Goal: Task Accomplishment & Management: Complete application form

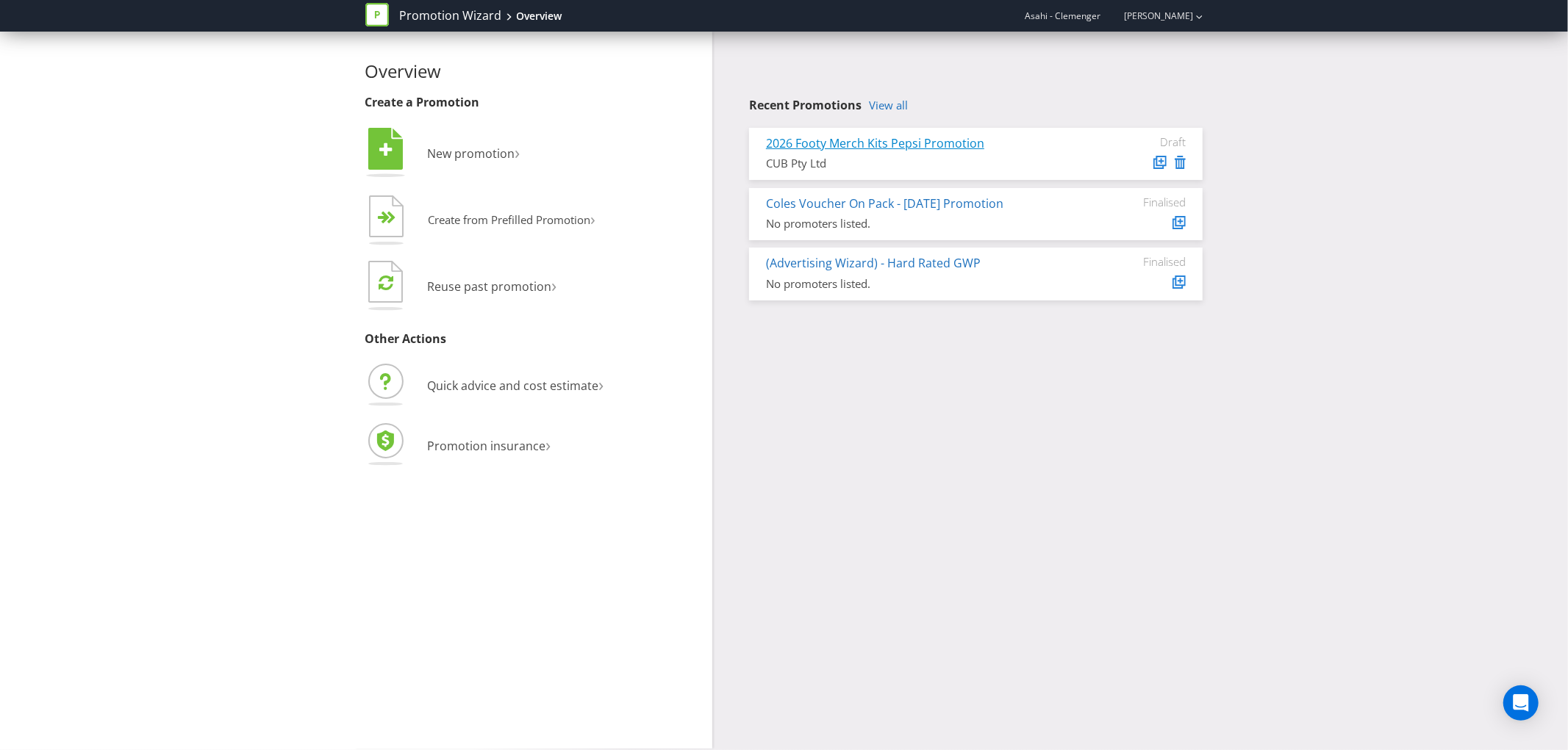
click at [880, 145] on link "2026 Footy Merch Kits Pepsi Promotion" at bounding box center [876, 143] width 219 height 16
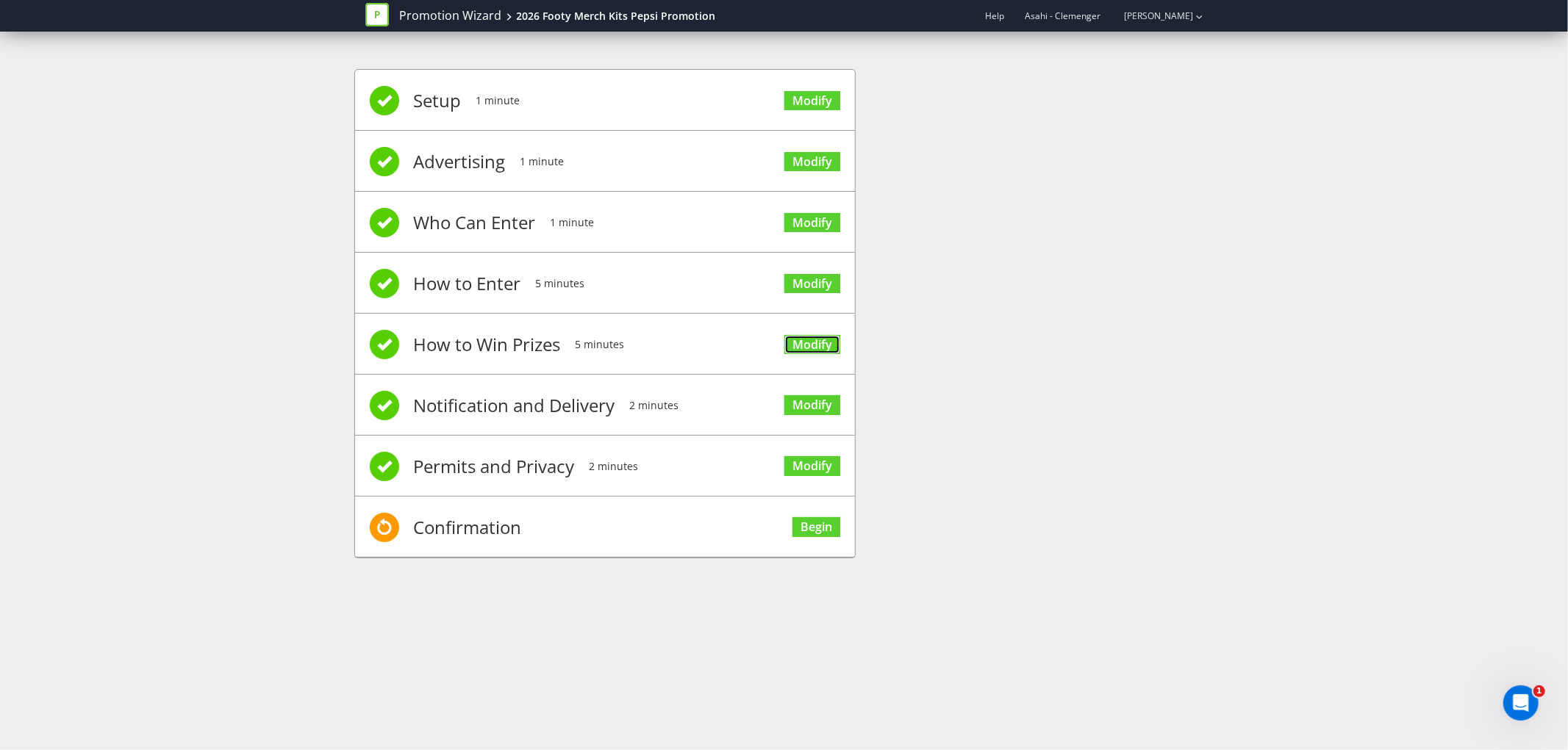
click at [810, 354] on span "Modify" at bounding box center [812, 343] width 56 height 59
click at [818, 344] on link "Modify" at bounding box center [812, 345] width 56 height 20
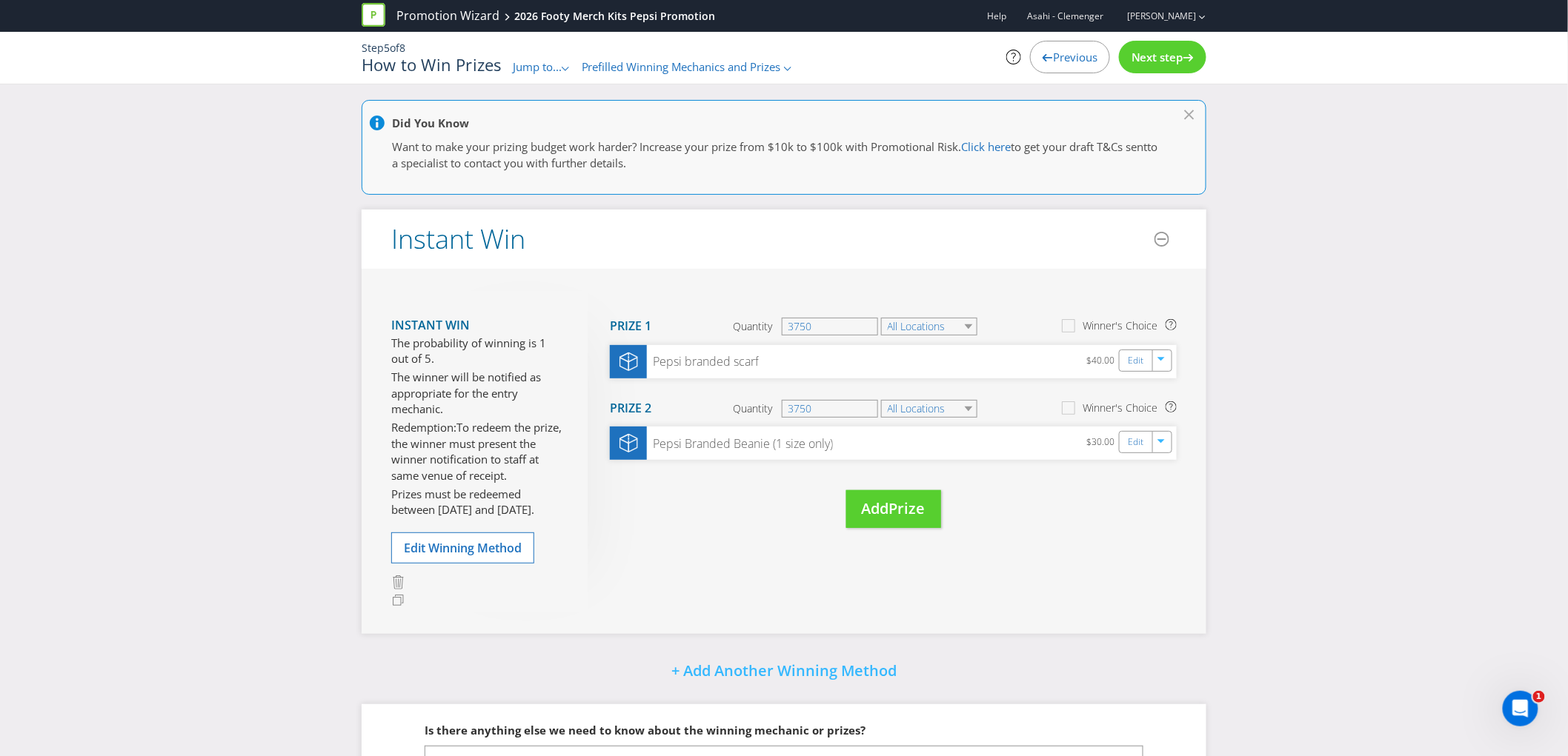
click at [1317, 302] on div "Did You Know Want to make your prizing budget work harder? Increase your prize …" at bounding box center [784, 495] width 1568 height 790
click at [936, 327] on select "All Locations" at bounding box center [929, 327] width 97 height 18
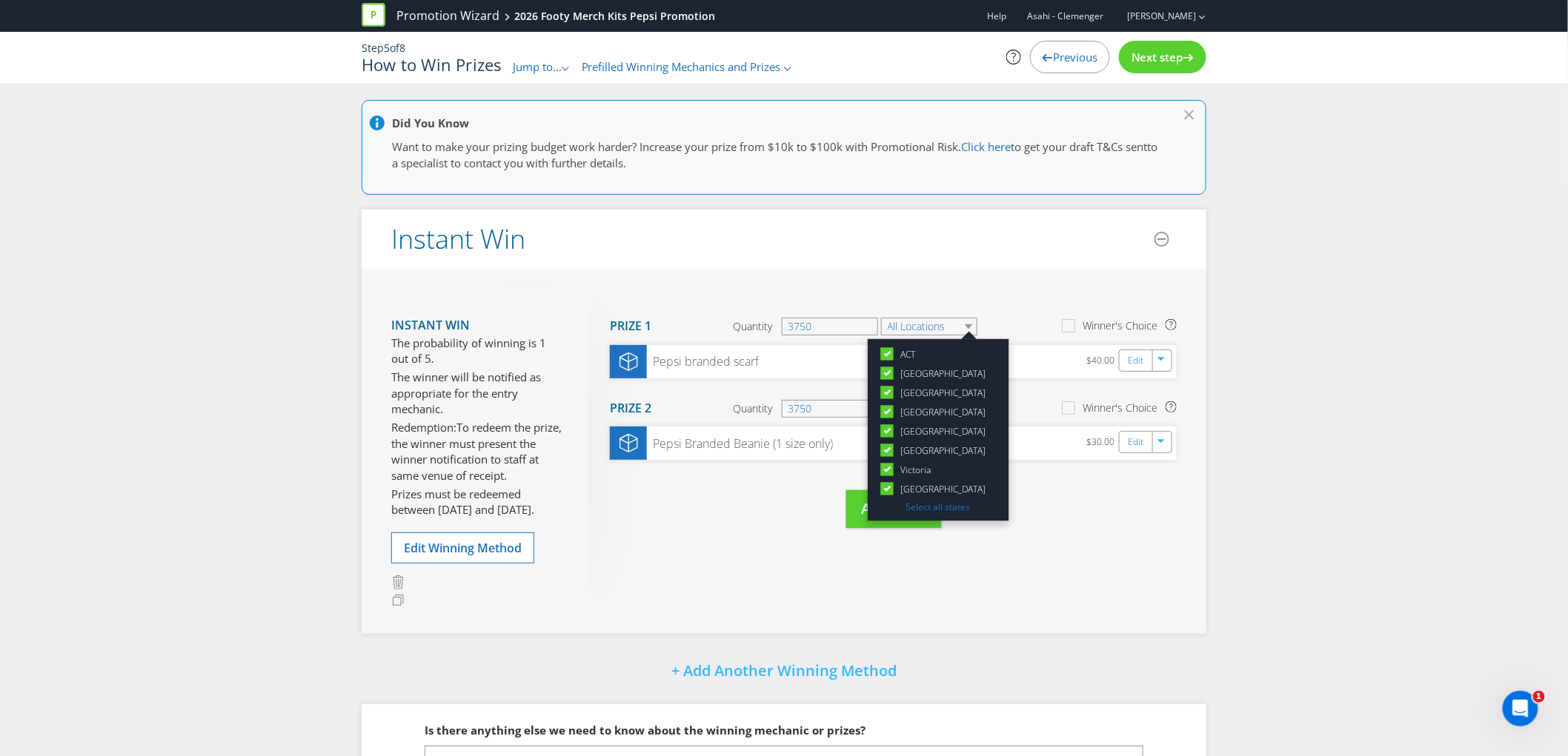
click at [886, 351] on icon at bounding box center [888, 354] width 7 height 6
click at [0, 0] on input "ACT" at bounding box center [0, 0] width 0 height 0
click at [887, 374] on icon at bounding box center [888, 374] width 7 height 6
click at [0, 0] on input "[GEOGRAPHIC_DATA]" at bounding box center [0, 0] width 0 height 0
click at [886, 390] on icon at bounding box center [888, 392] width 7 height 6
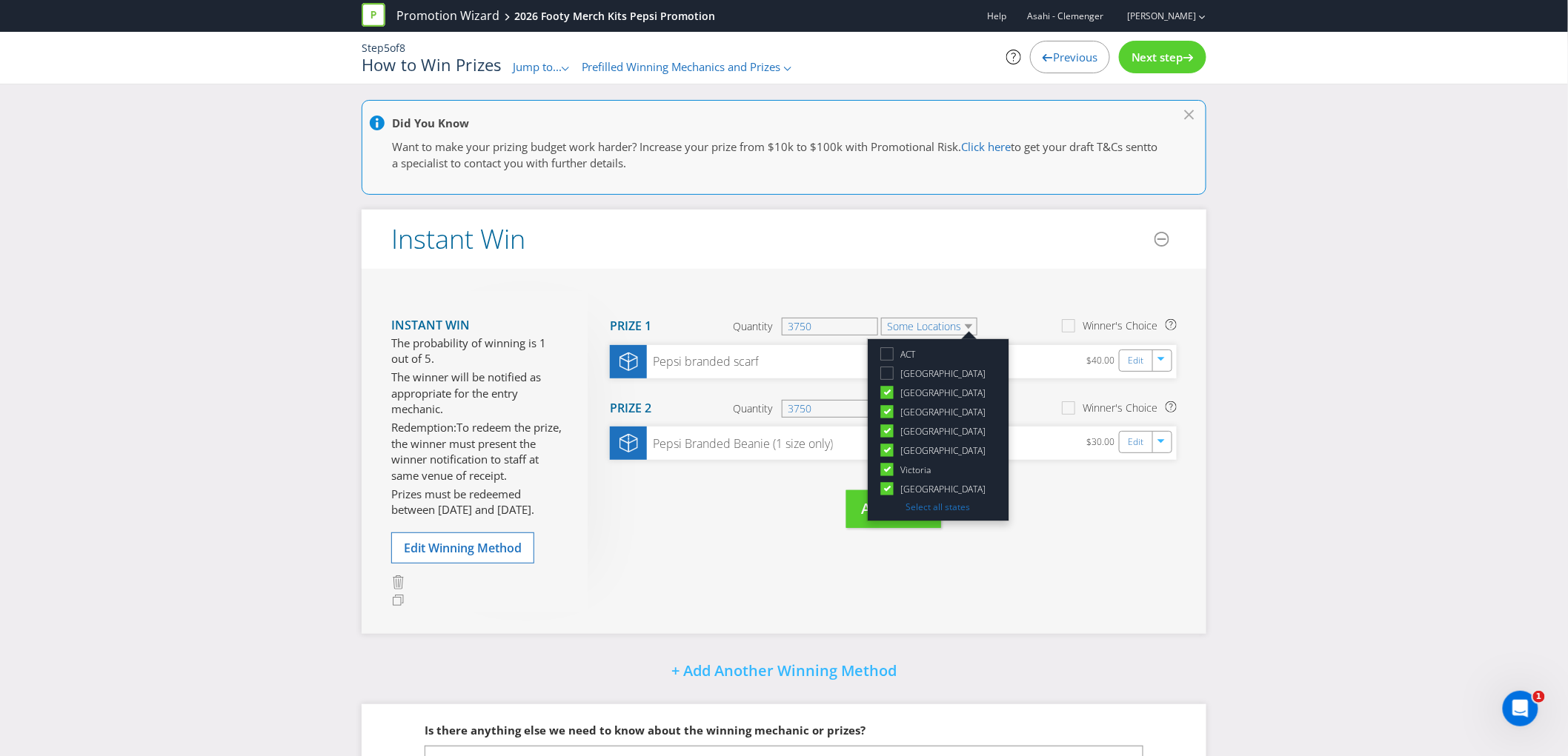
click at [0, 0] on input "[GEOGRAPHIC_DATA]" at bounding box center [0, 0] width 0 height 0
click at [884, 409] on icon at bounding box center [888, 412] width 7 height 6
click at [0, 0] on input "[GEOGRAPHIC_DATA]" at bounding box center [0, 0] width 0 height 0
drag, startPoint x: 894, startPoint y: 451, endPoint x: 888, endPoint y: 468, distance: 18.0
click at [893, 451] on icon at bounding box center [889, 453] width 21 height 21
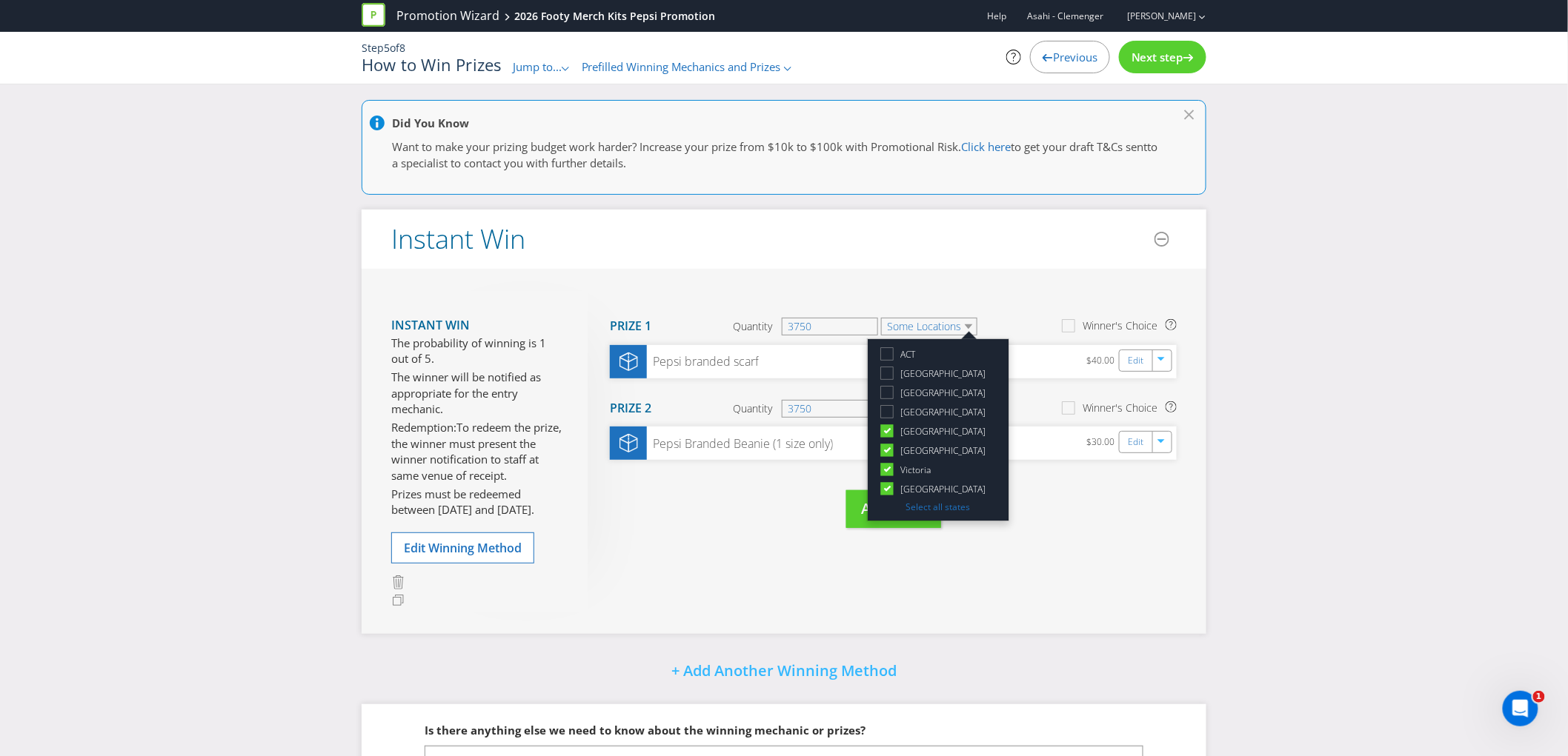
click at [0, 0] on input "[GEOGRAPHIC_DATA]" at bounding box center [0, 0] width 0 height 0
click at [889, 468] on icon at bounding box center [888, 469] width 7 height 6
click at [0, 0] on input "Victoria" at bounding box center [0, 0] width 0 height 0
click at [884, 486] on icon at bounding box center [888, 489] width 7 height 6
click at [0, 0] on input "[GEOGRAPHIC_DATA]" at bounding box center [0, 0] width 0 height 0
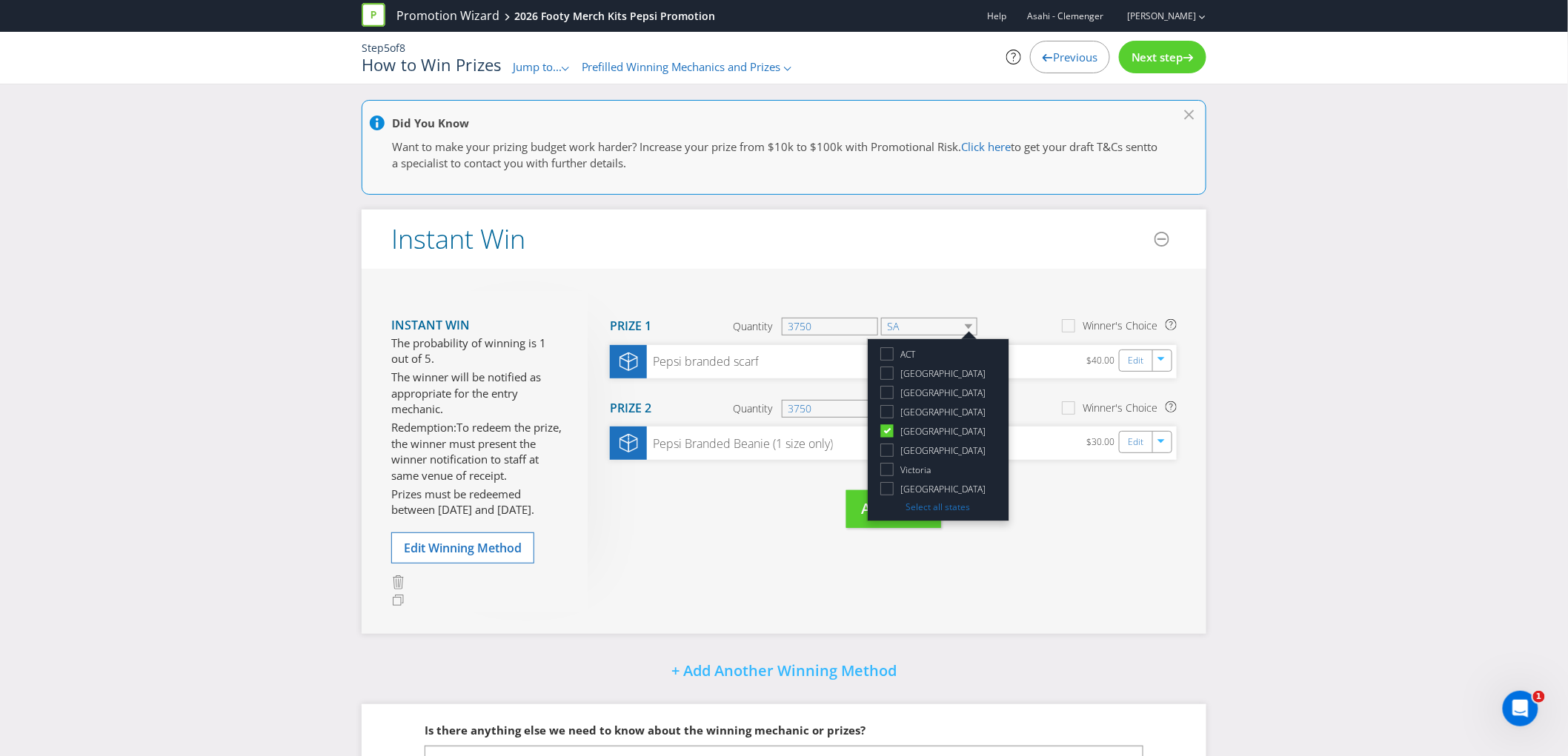
click at [1133, 517] on div "Move Here Drag here to move prize Prize 1 Quantity 3750 SA [GEOGRAPHIC_DATA] [G…" at bounding box center [882, 425] width 589 height 267
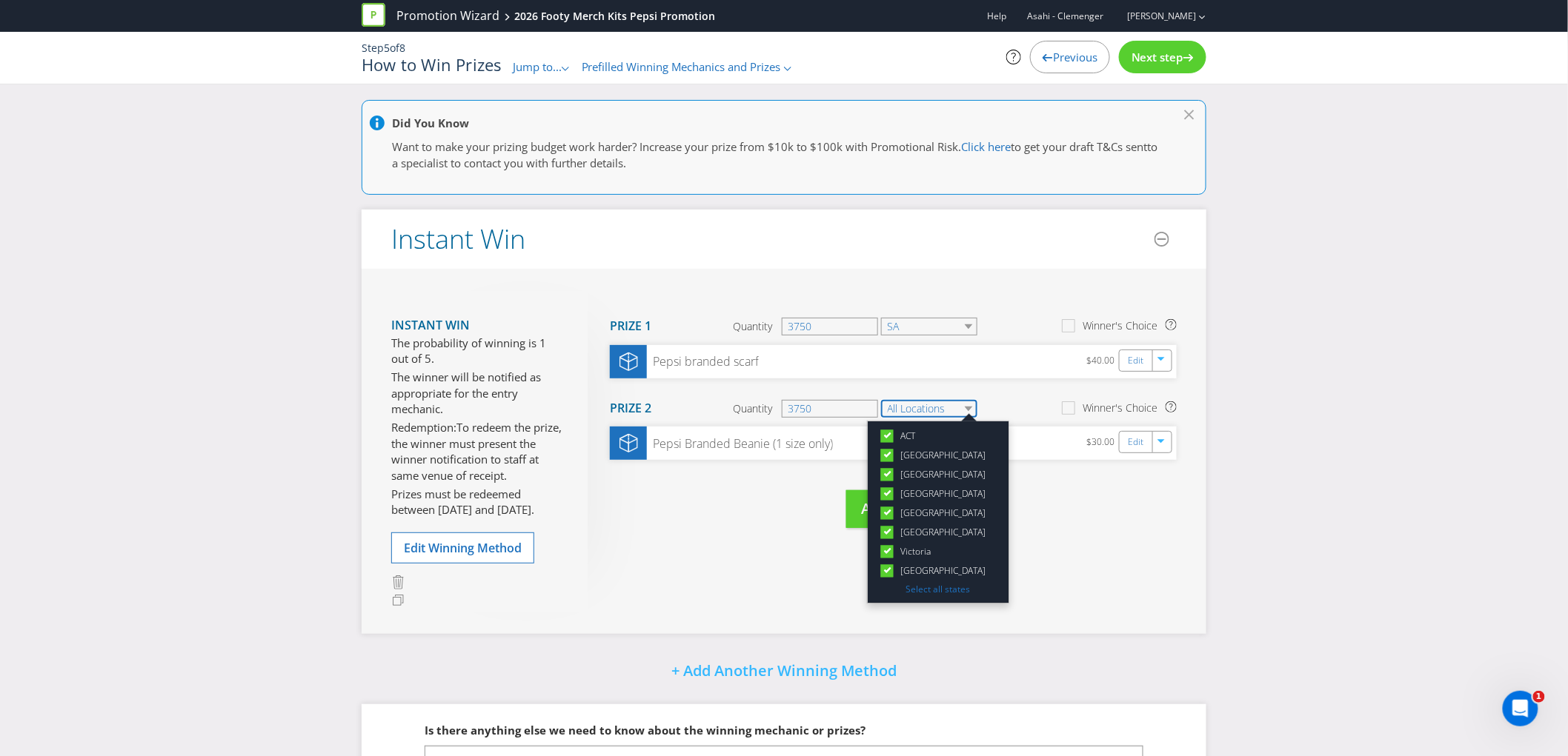
drag, startPoint x: 914, startPoint y: 401, endPoint x: 915, endPoint y: 412, distance: 11.0
click at [915, 412] on select "All Locations" at bounding box center [929, 409] width 97 height 18
drag, startPoint x: 929, startPoint y: 585, endPoint x: 921, endPoint y: 563, distance: 23.4
click at [929, 585] on link "Select all states" at bounding box center [938, 589] width 65 height 13
click at [890, 434] on icon at bounding box center [888, 435] width 7 height 6
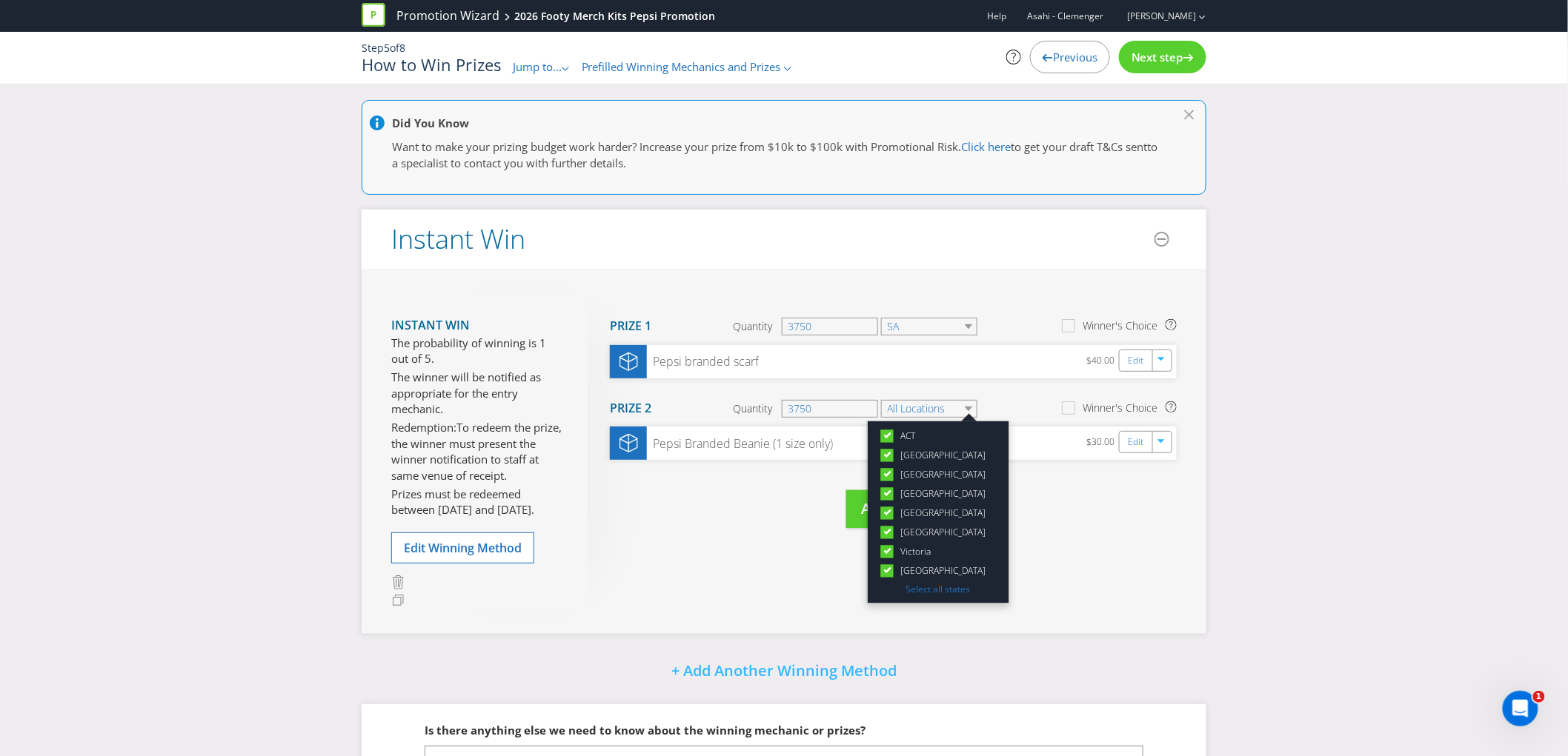
click at [0, 0] on input "ACT" at bounding box center [0, 0] width 0 height 0
click at [891, 449] on div at bounding box center [888, 451] width 7 height 7
click at [0, 0] on input "[GEOGRAPHIC_DATA]" at bounding box center [0, 0] width 0 height 0
click at [887, 476] on icon at bounding box center [888, 474] width 7 height 6
click at [0, 0] on input "[GEOGRAPHIC_DATA]" at bounding box center [0, 0] width 0 height 0
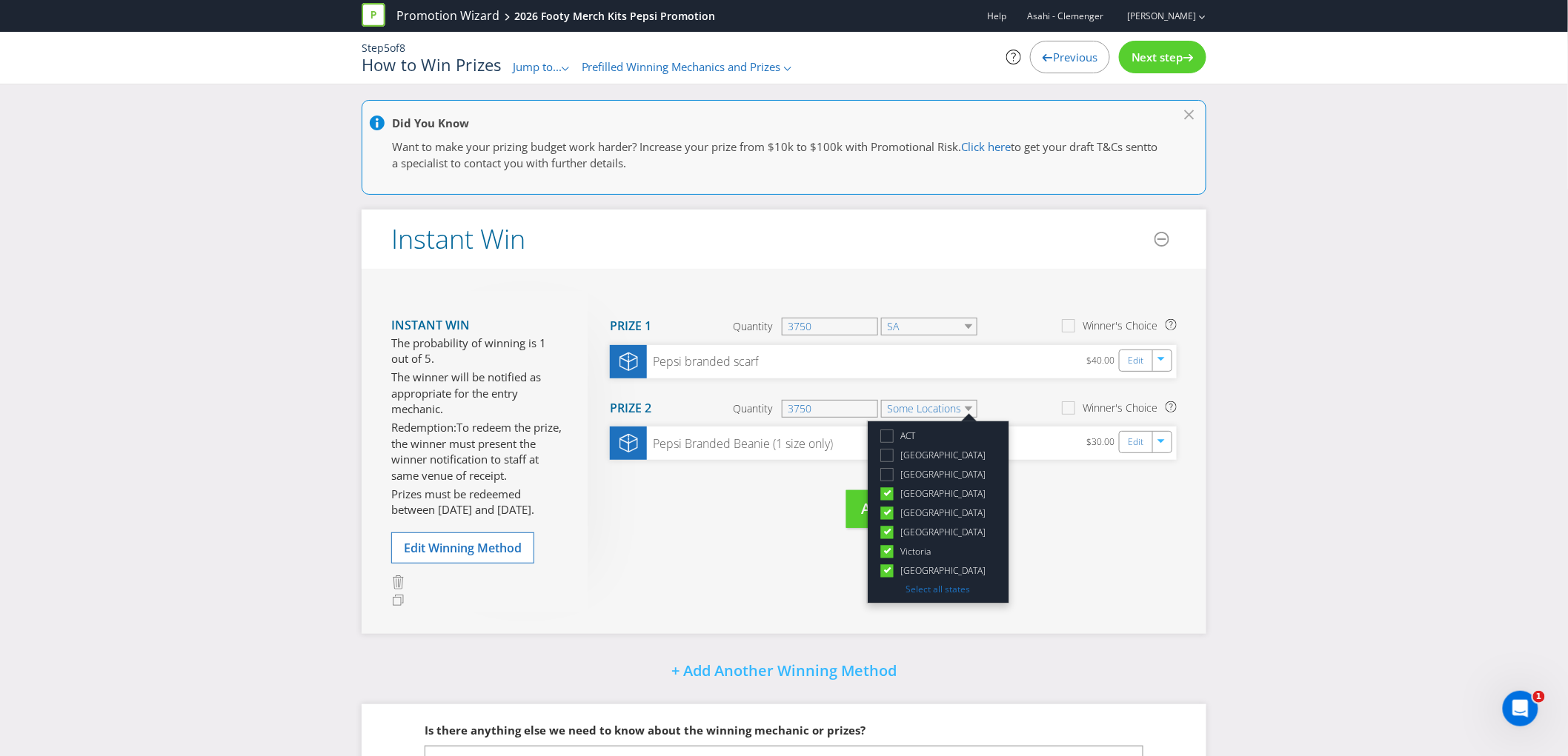
click at [885, 490] on icon at bounding box center [888, 493] width 7 height 6
click at [0, 0] on input "[GEOGRAPHIC_DATA]" at bounding box center [0, 0] width 0 height 0
click at [889, 520] on icon at bounding box center [889, 516] width 21 height 21
click at [0, 0] on input "[GEOGRAPHIC_DATA]" at bounding box center [0, 0] width 0 height 0
click at [888, 503] on icon at bounding box center [889, 496] width 21 height 21
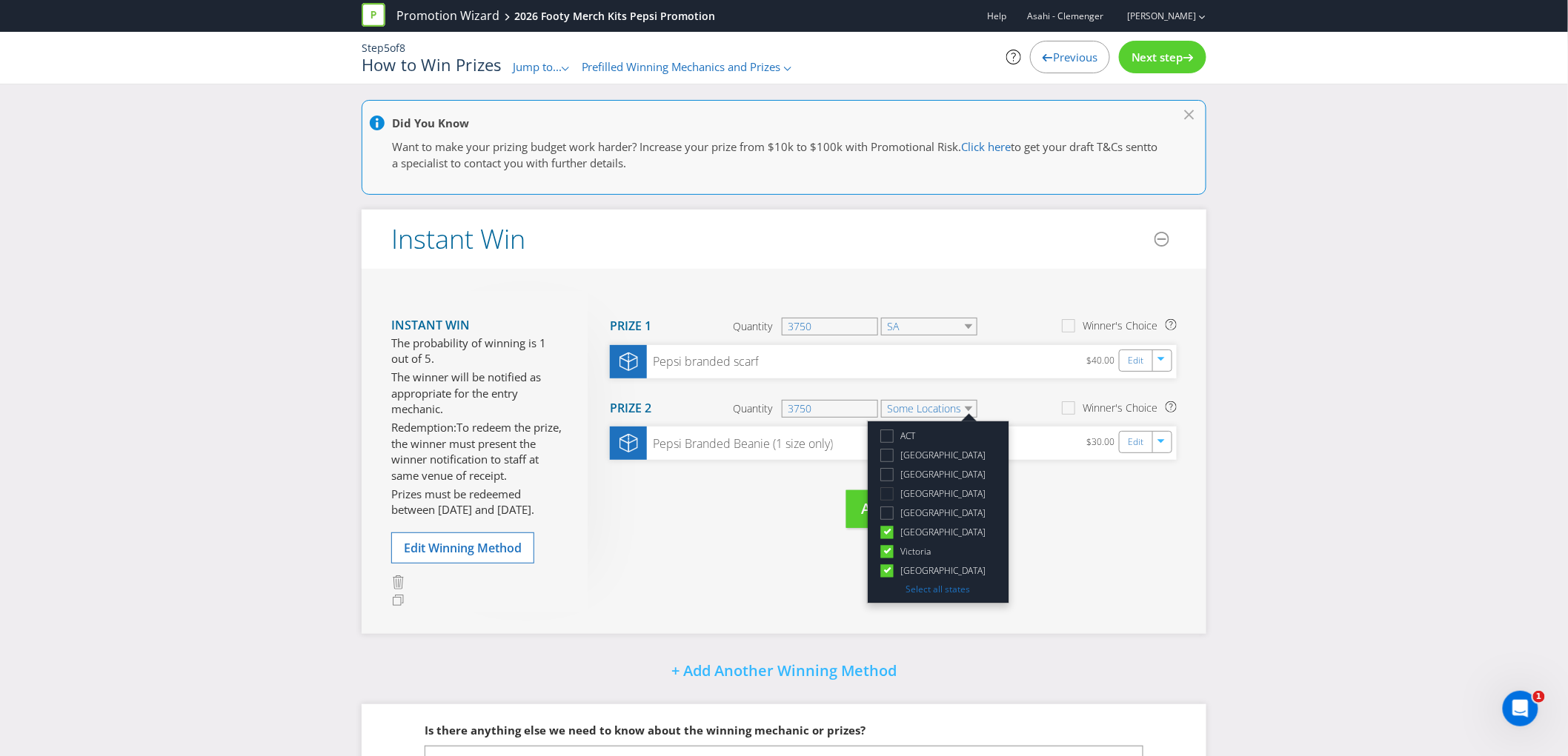
click at [0, 0] on input "[GEOGRAPHIC_DATA]" at bounding box center [0, 0] width 0 height 0
click at [890, 510] on div at bounding box center [888, 509] width 7 height 7
click at [0, 0] on input "[GEOGRAPHIC_DATA]" at bounding box center [0, 0] width 0 height 0
click at [887, 496] on icon at bounding box center [887, 494] width 13 height 13
click at [0, 0] on input "[GEOGRAPHIC_DATA]" at bounding box center [0, 0] width 0 height 0
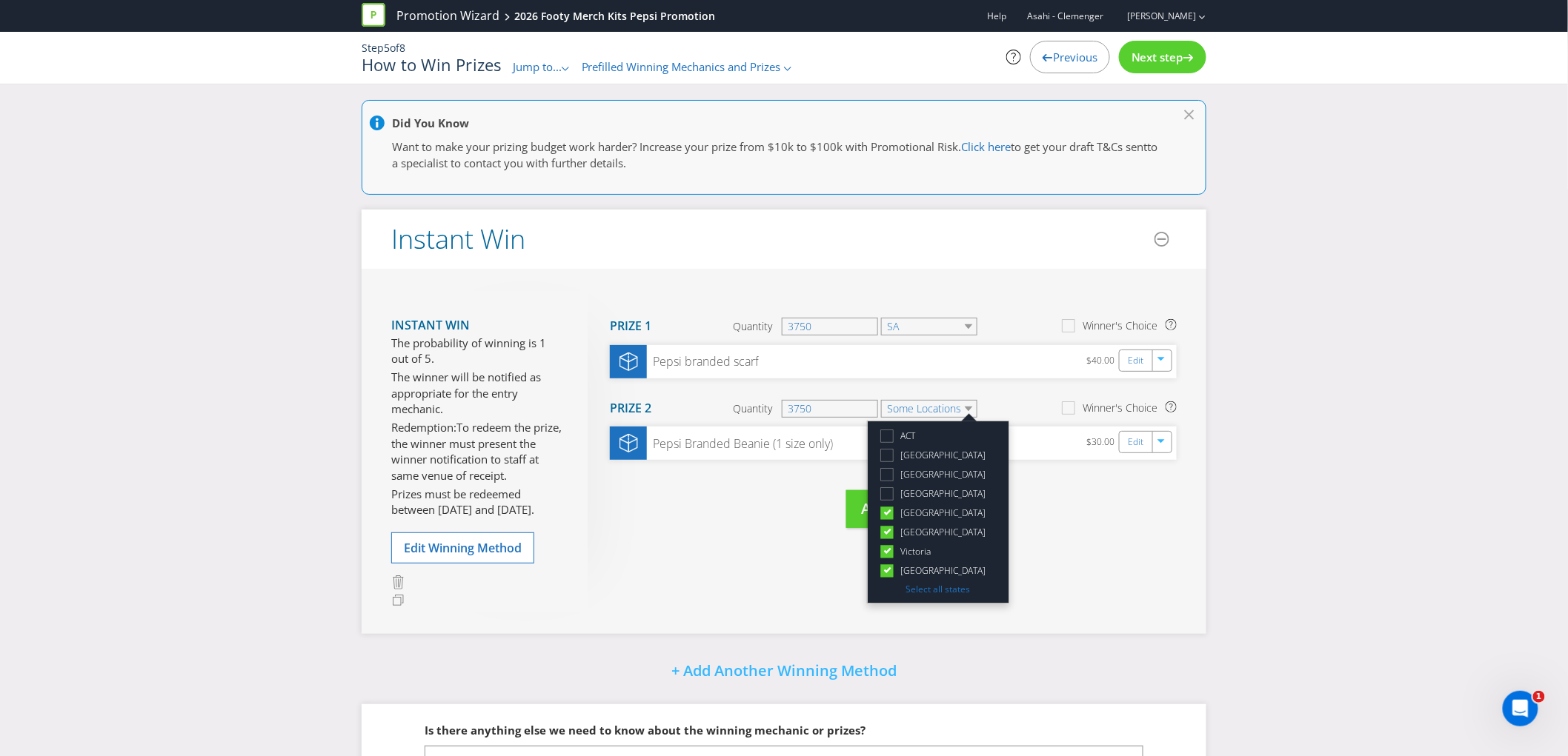
click at [887, 526] on div at bounding box center [888, 528] width 7 height 7
click at [0, 0] on input "[GEOGRAPHIC_DATA]" at bounding box center [0, 0] width 0 height 0
click at [889, 550] on icon at bounding box center [888, 551] width 7 height 6
click at [0, 0] on input "Victoria" at bounding box center [0, 0] width 0 height 0
click at [885, 571] on icon at bounding box center [888, 570] width 7 height 6
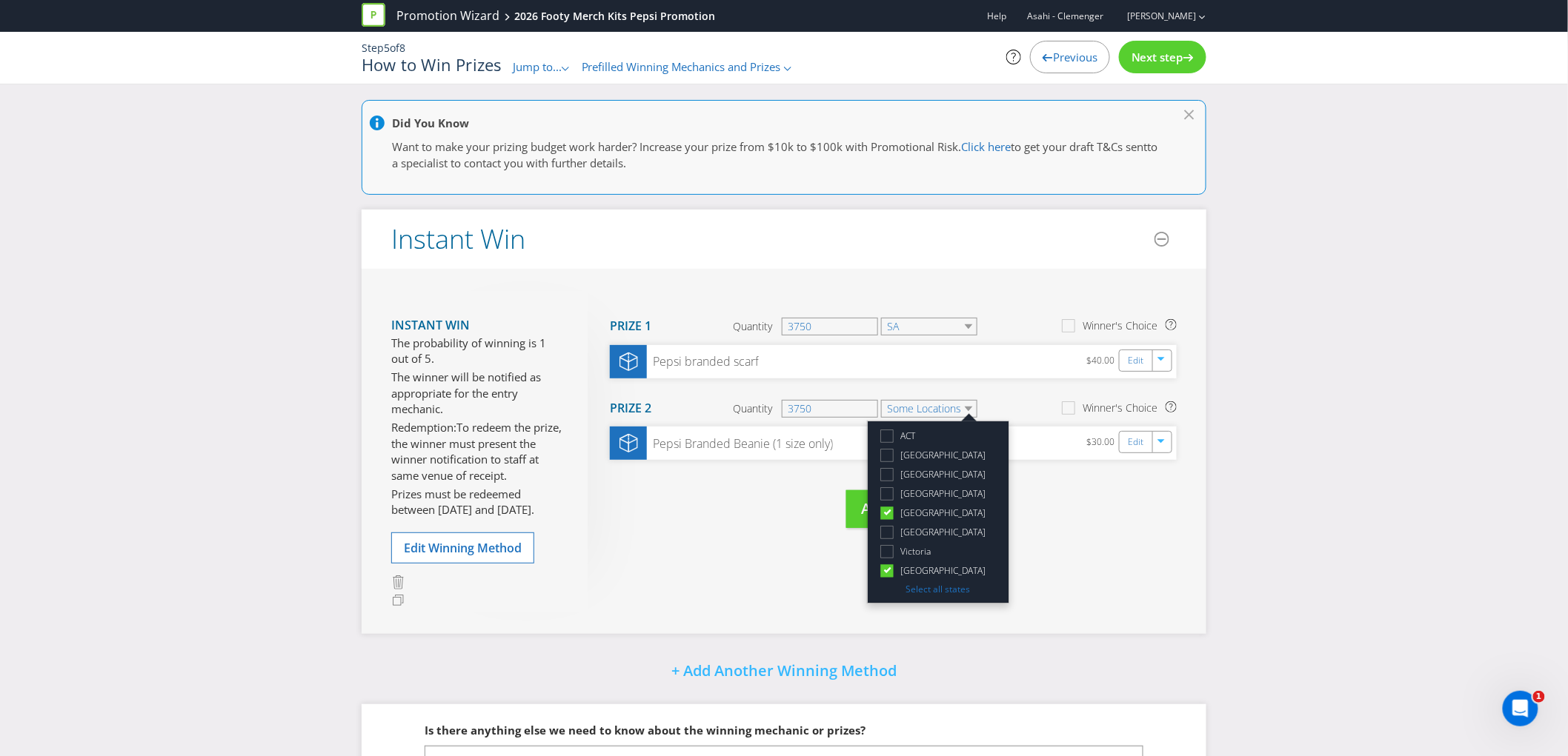
click at [0, 0] on input "[GEOGRAPHIC_DATA]" at bounding box center [0, 0] width 0 height 0
click at [1120, 537] on div "Move Here Drag here to move prize Prize 1 Quantity 3750 SA Winner's Choice Peps…" at bounding box center [882, 425] width 589 height 267
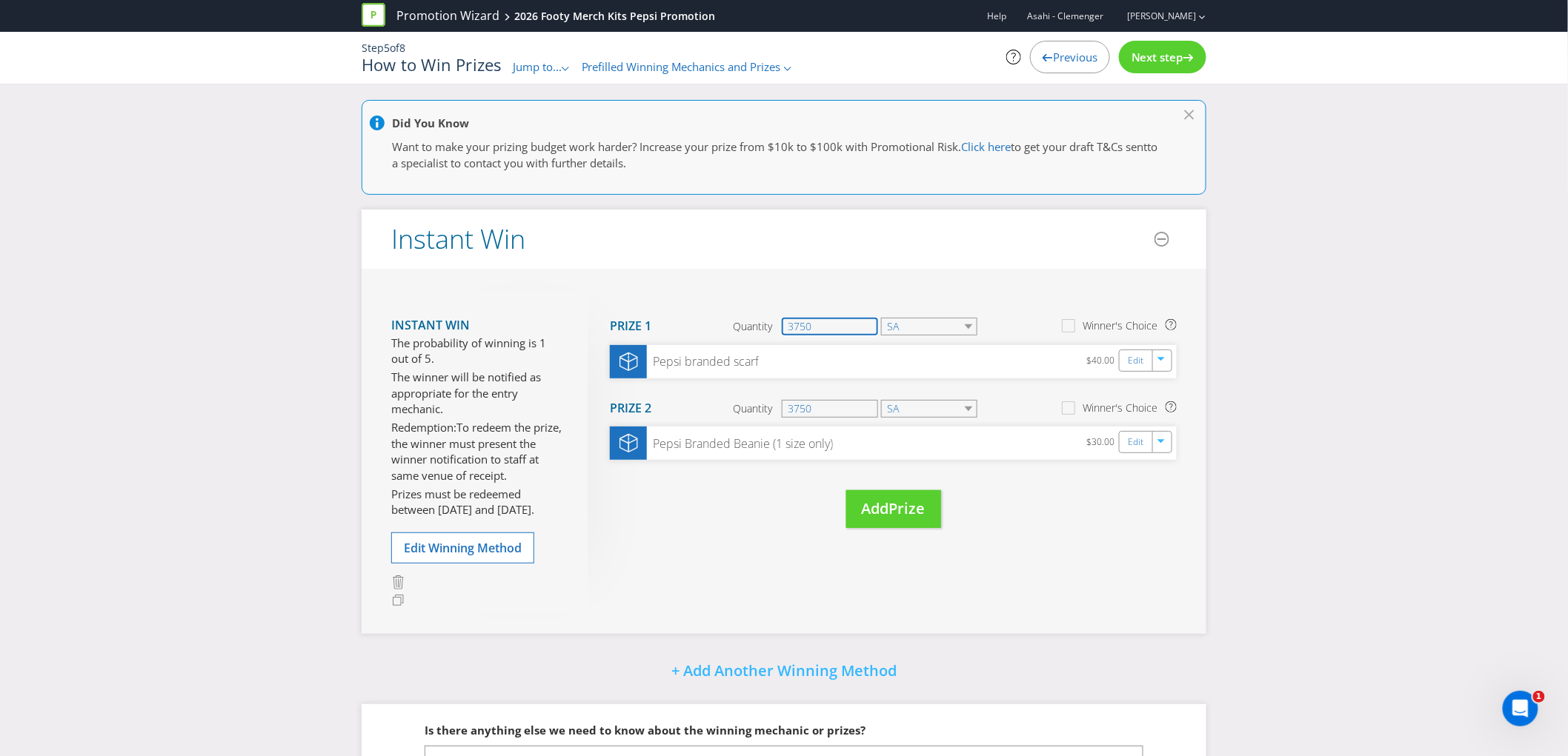
click at [835, 319] on input "3750" at bounding box center [830, 327] width 97 height 18
type input "25"
click at [817, 412] on input "3750" at bounding box center [830, 409] width 97 height 18
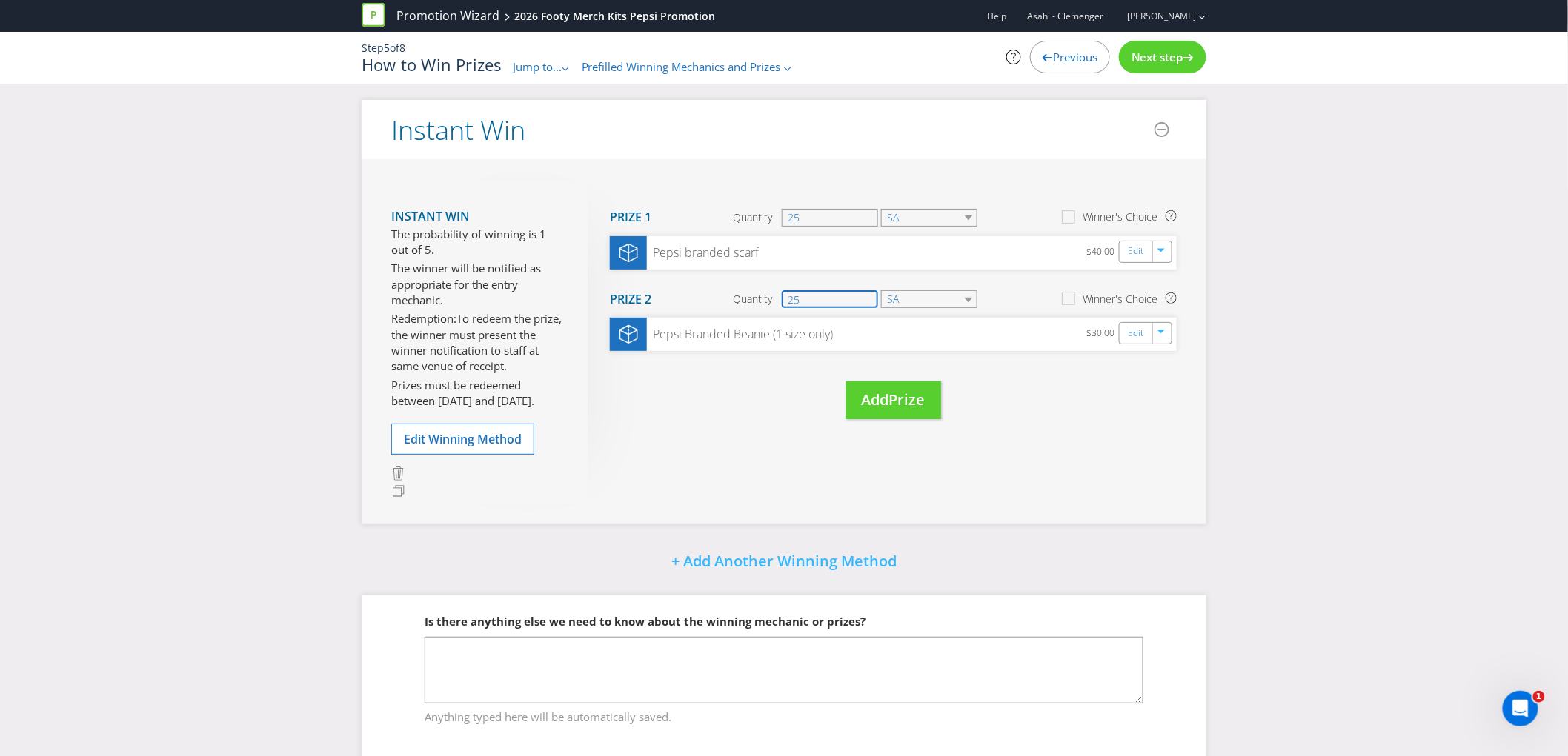
type input "25"
click at [778, 411] on div "Move Here Drag here to move prize Prize 1 Quantity 25 SA Winner's Choice Pepsi …" at bounding box center [882, 315] width 589 height 267
click at [1088, 70] on div "Previous" at bounding box center [1070, 56] width 80 height 32
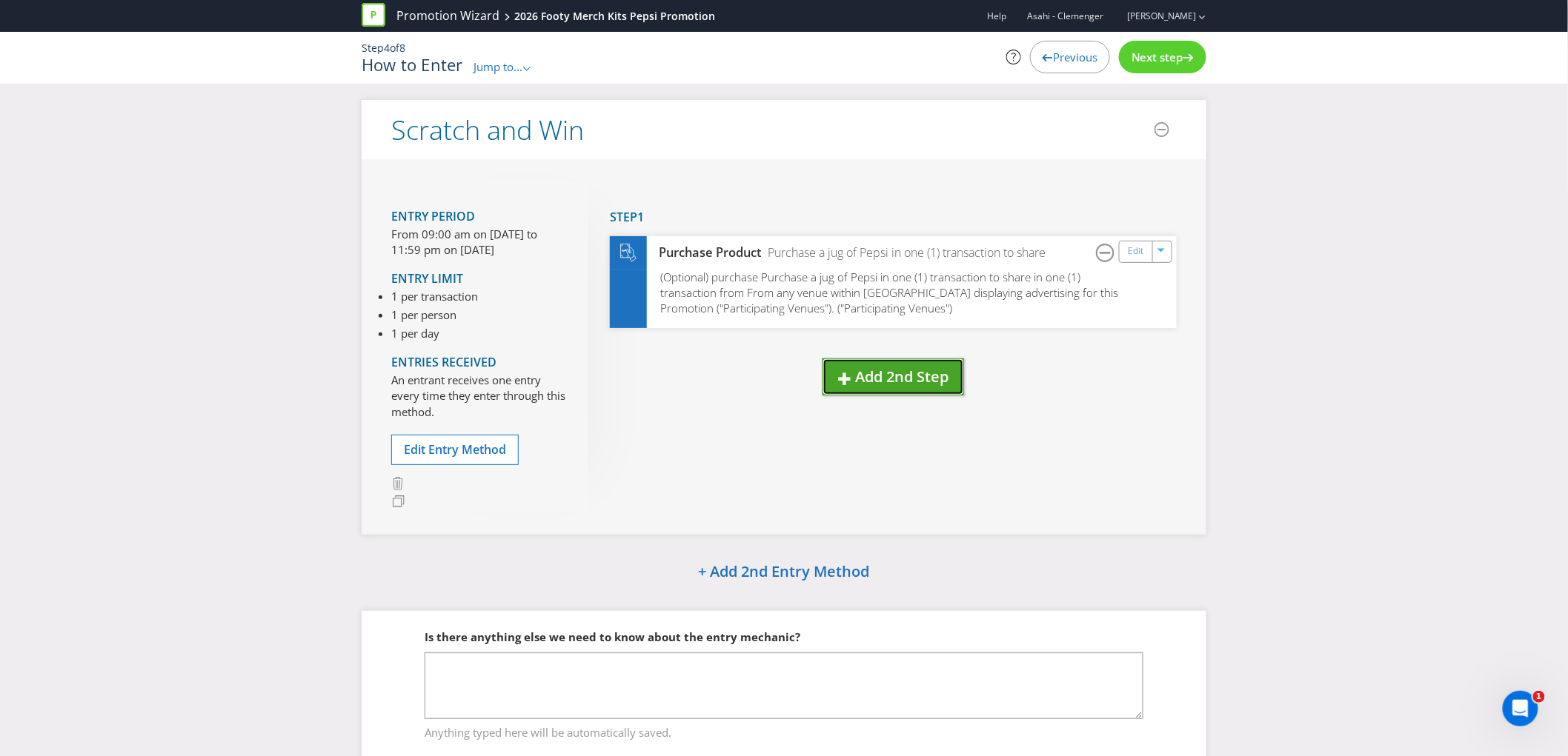
click at [942, 372] on span "Add 2nd Step" at bounding box center [901, 376] width 93 height 20
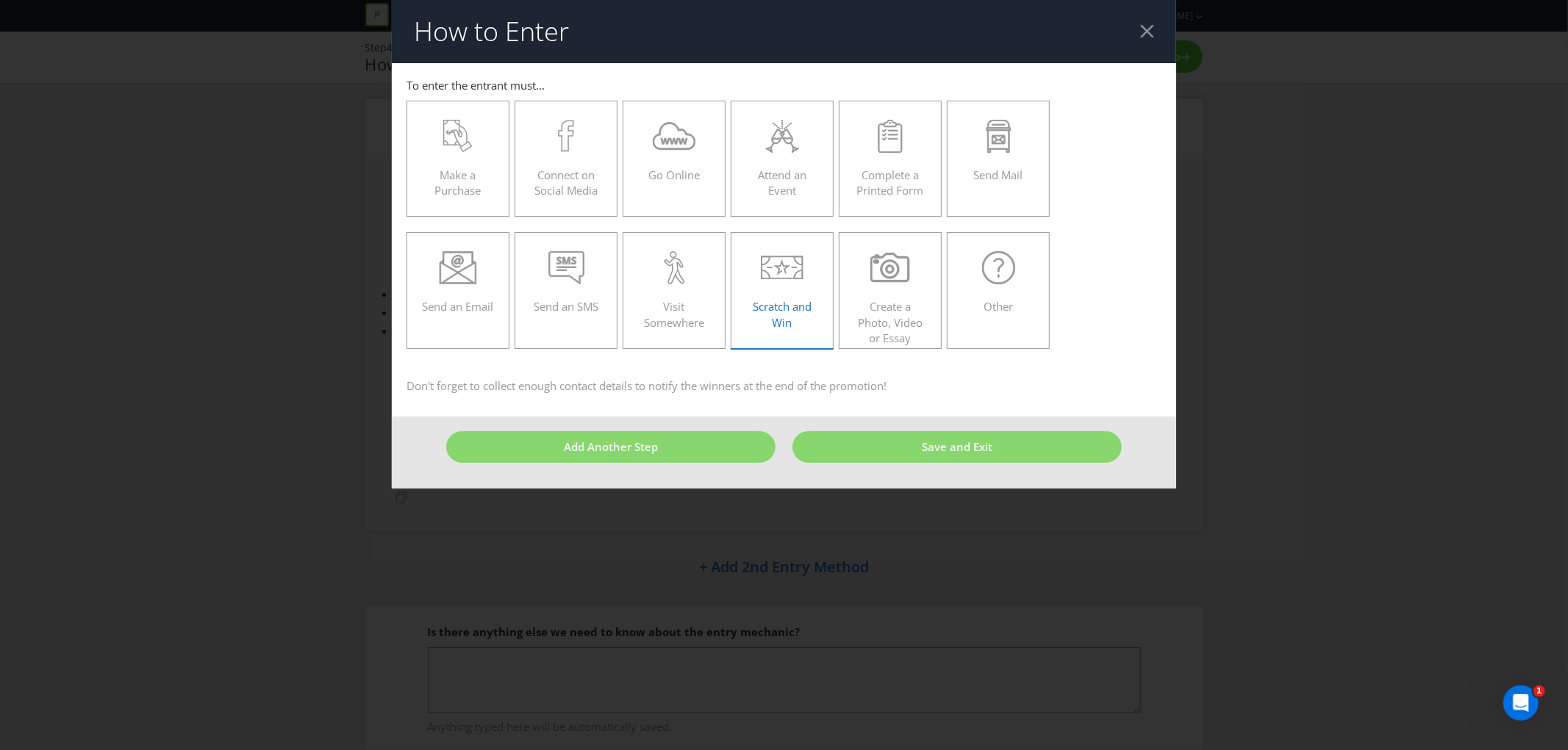
click at [772, 272] on icon at bounding box center [782, 267] width 44 height 33
click at [0, 0] on input "Scratch and Win" at bounding box center [0, 0] width 0 height 0
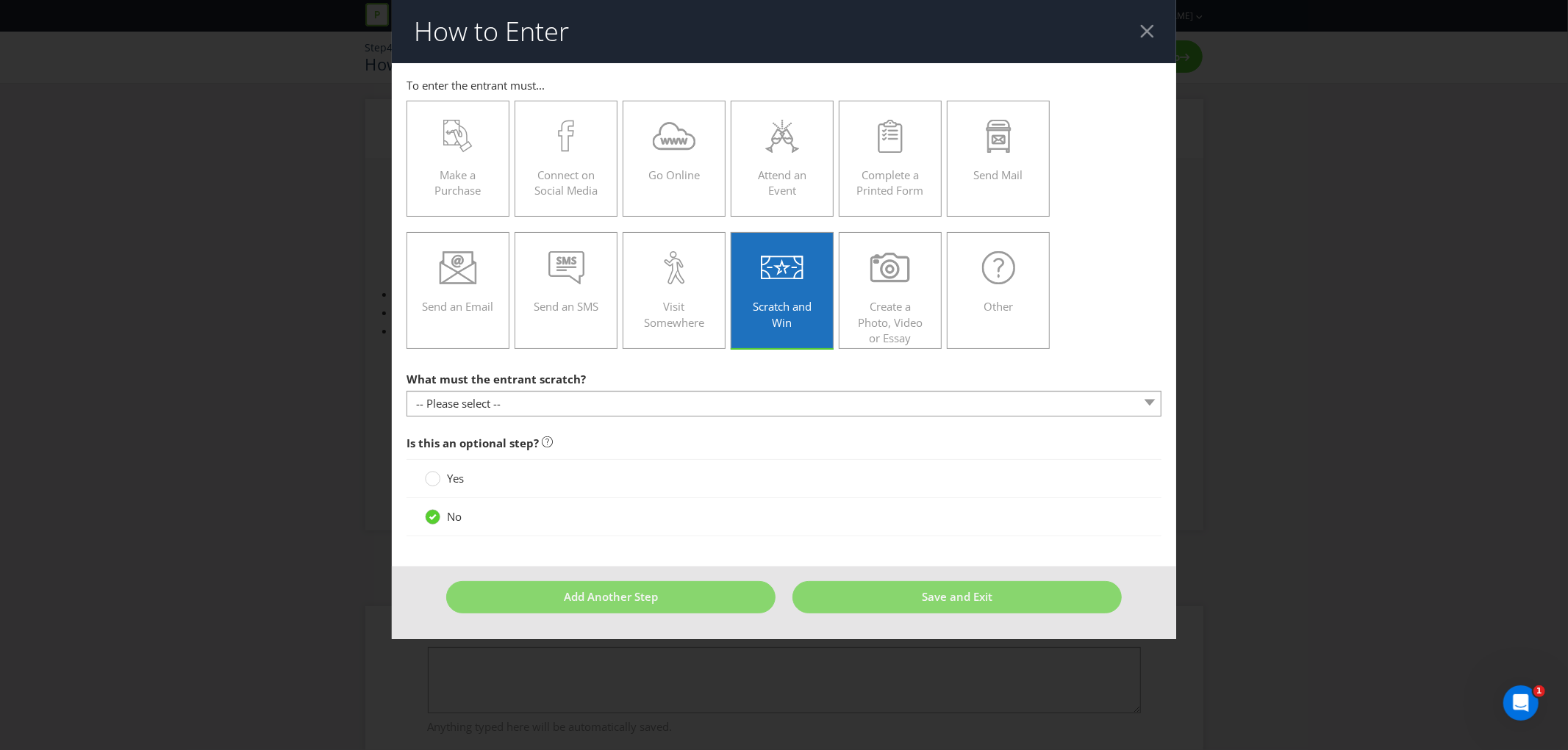
click at [471, 417] on div at bounding box center [783, 417] width 755 height 2
click at [476, 406] on select "-- Please select -- Game card Panel on packaging Other (please specify)" at bounding box center [783, 403] width 755 height 26
select select "GAME_CARD"
click at [406, 391] on select "-- Please select -- Game card Panel on packaging Other (please specify)" at bounding box center [783, 403] width 755 height 26
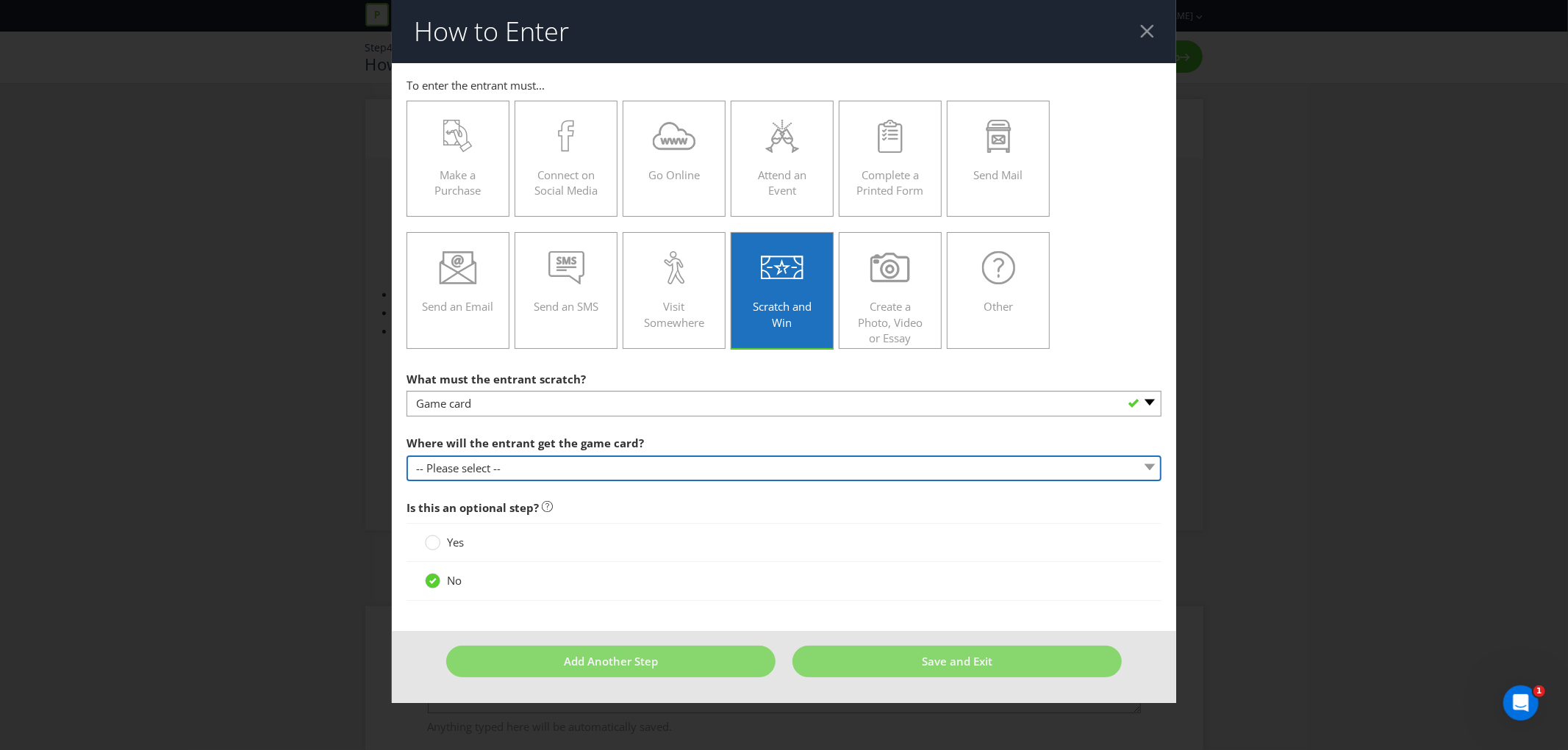
click at [627, 475] on select "-- Please select -- From participating venues at the time of purchase Inside pr…" at bounding box center [783, 468] width 755 height 26
select select "VENUE"
click at [406, 456] on select "-- Please select -- From participating venues at the time of purchase Inside pr…" at bounding box center [783, 468] width 755 height 26
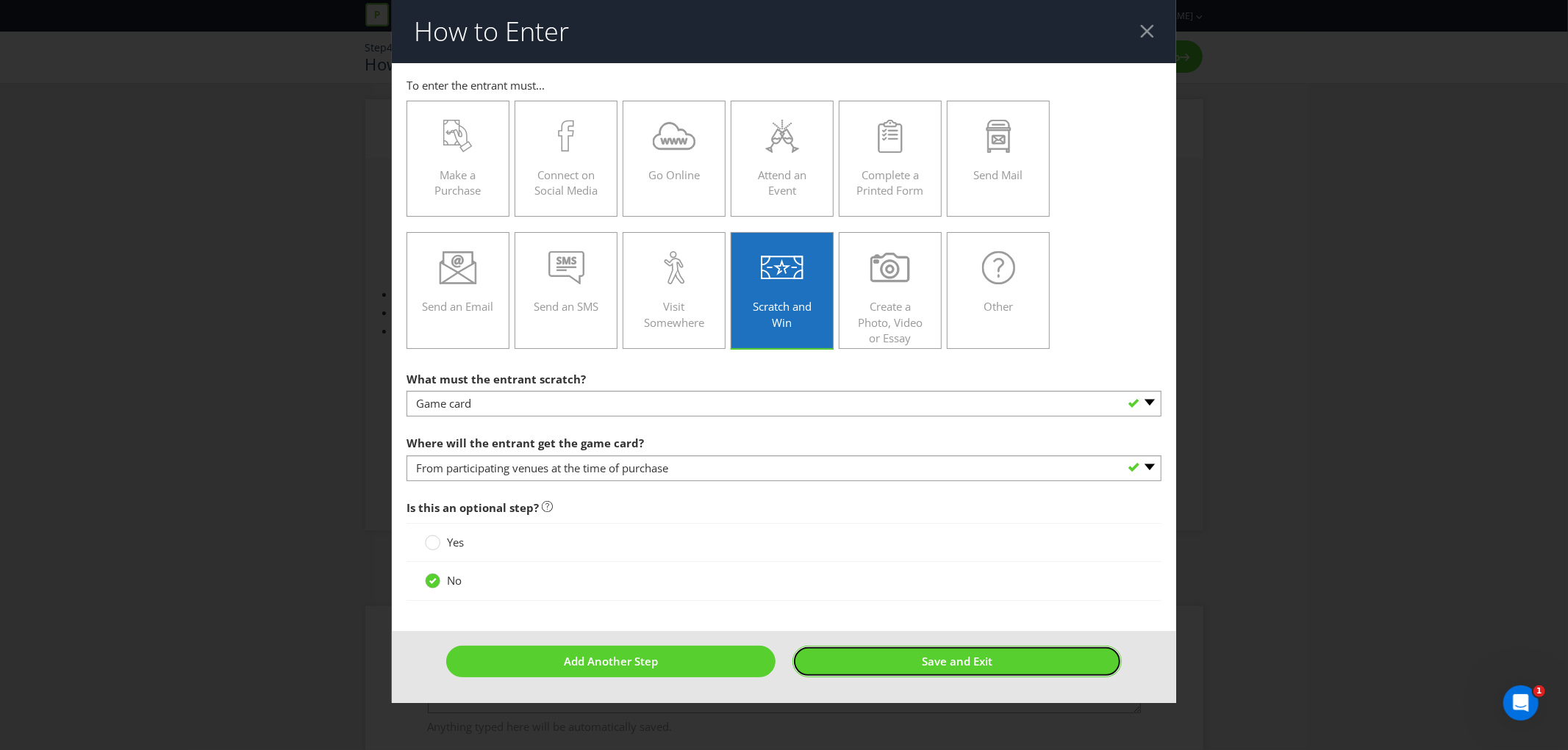
drag, startPoint x: 1046, startPoint y: 663, endPoint x: 1020, endPoint y: 661, distance: 26.1
click at [1045, 663] on button "Save and Exit" at bounding box center [957, 662] width 329 height 32
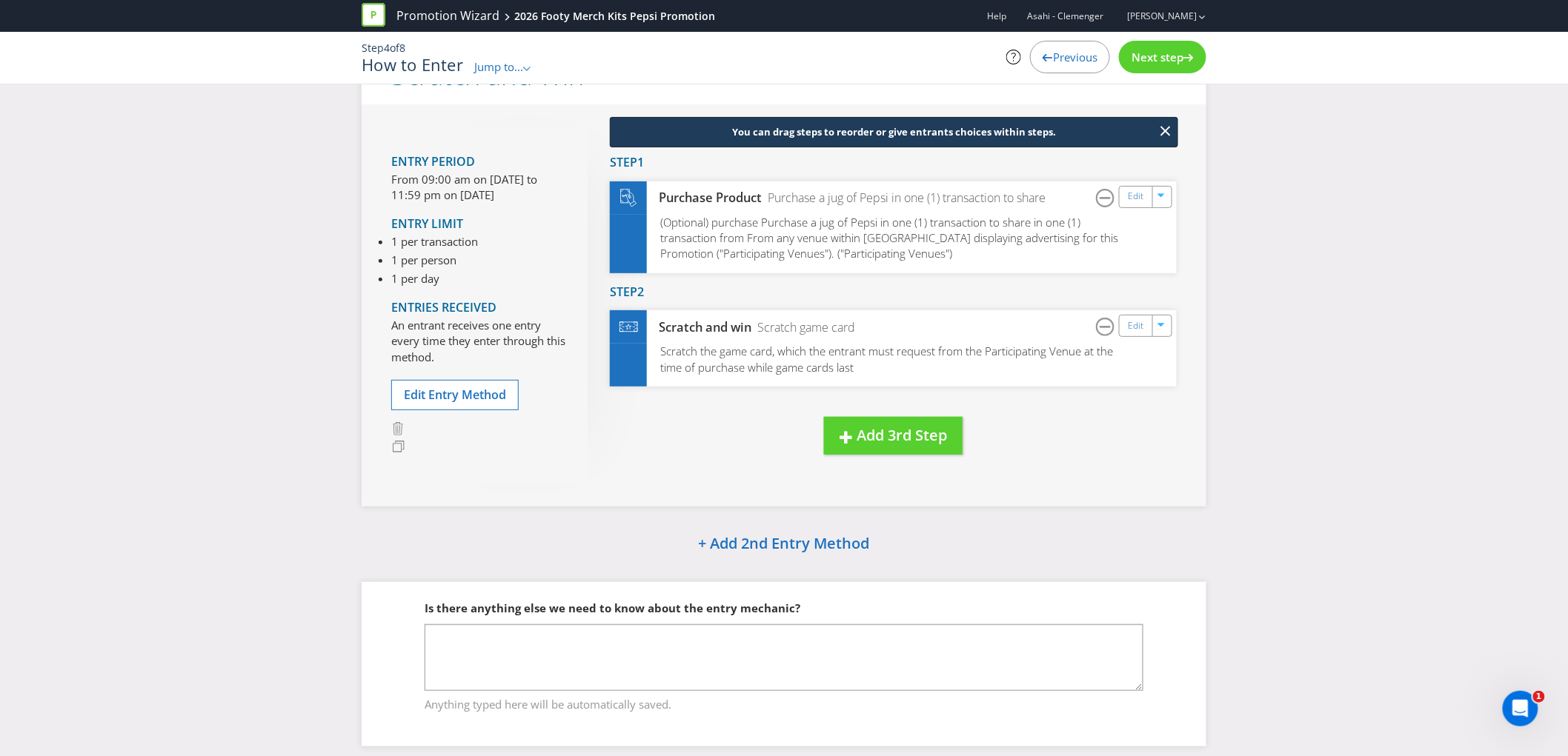
scroll to position [84, 0]
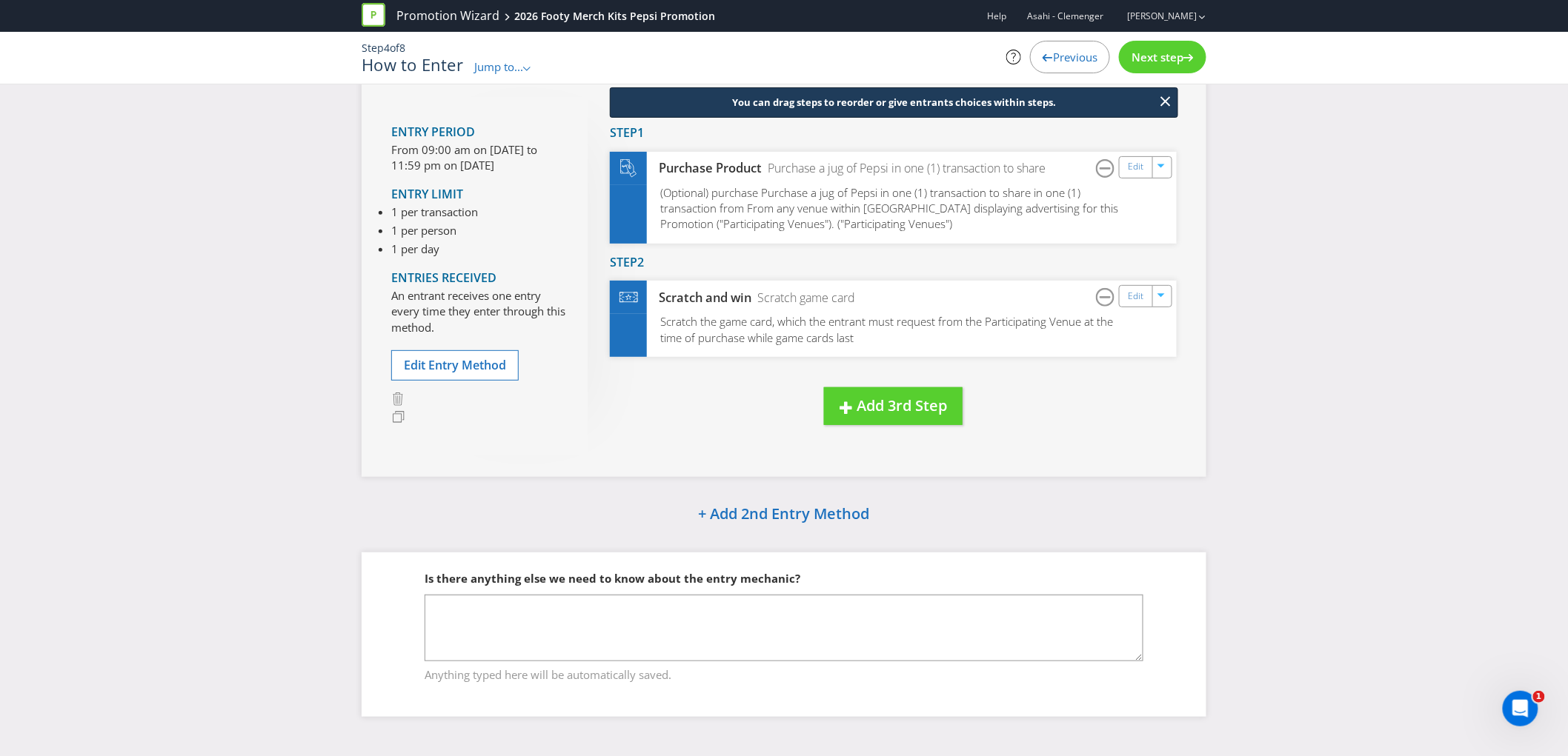
click at [697, 666] on span "Anything typed here will be automatically saved." at bounding box center [784, 673] width 719 height 21
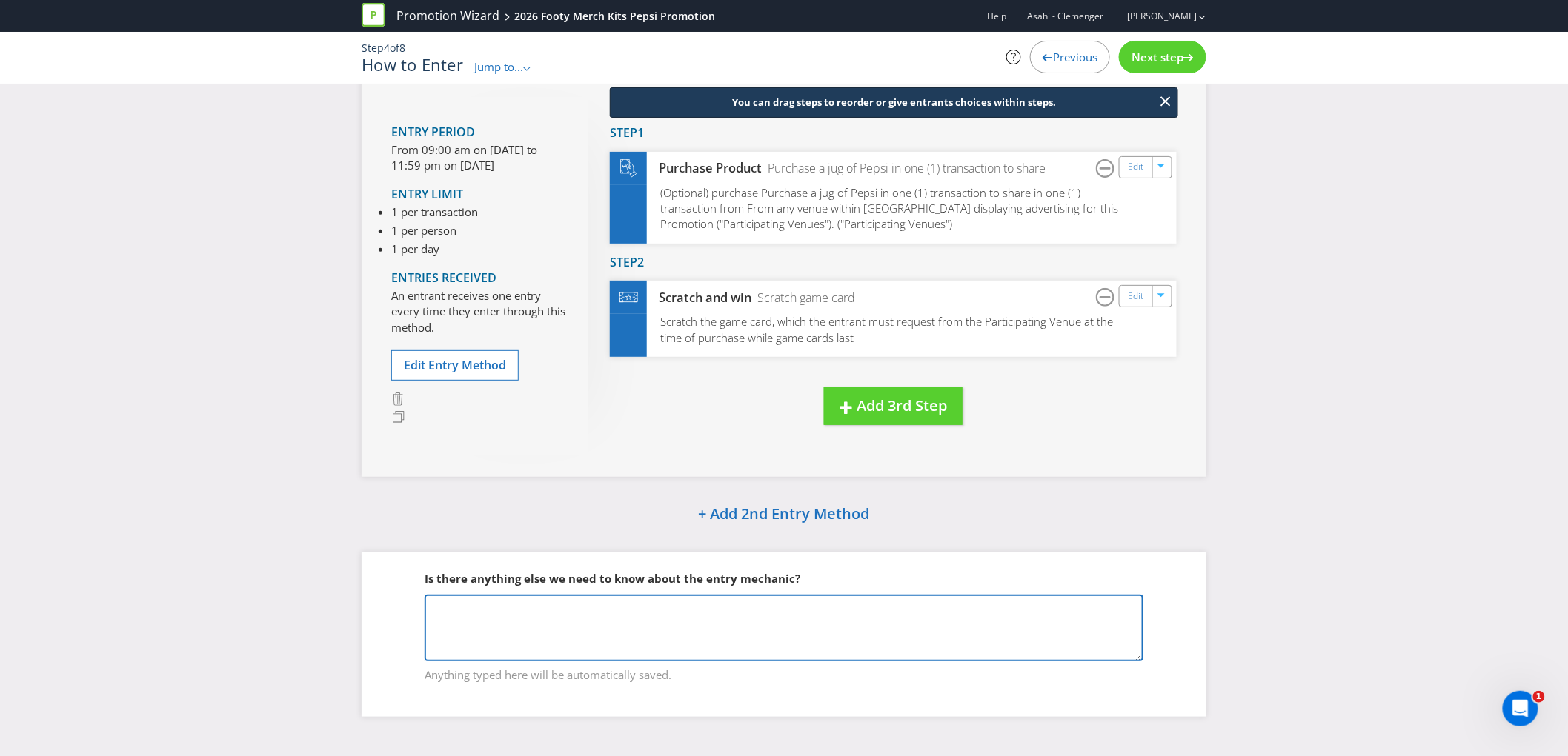
click at [707, 649] on textarea at bounding box center [784, 628] width 719 height 66
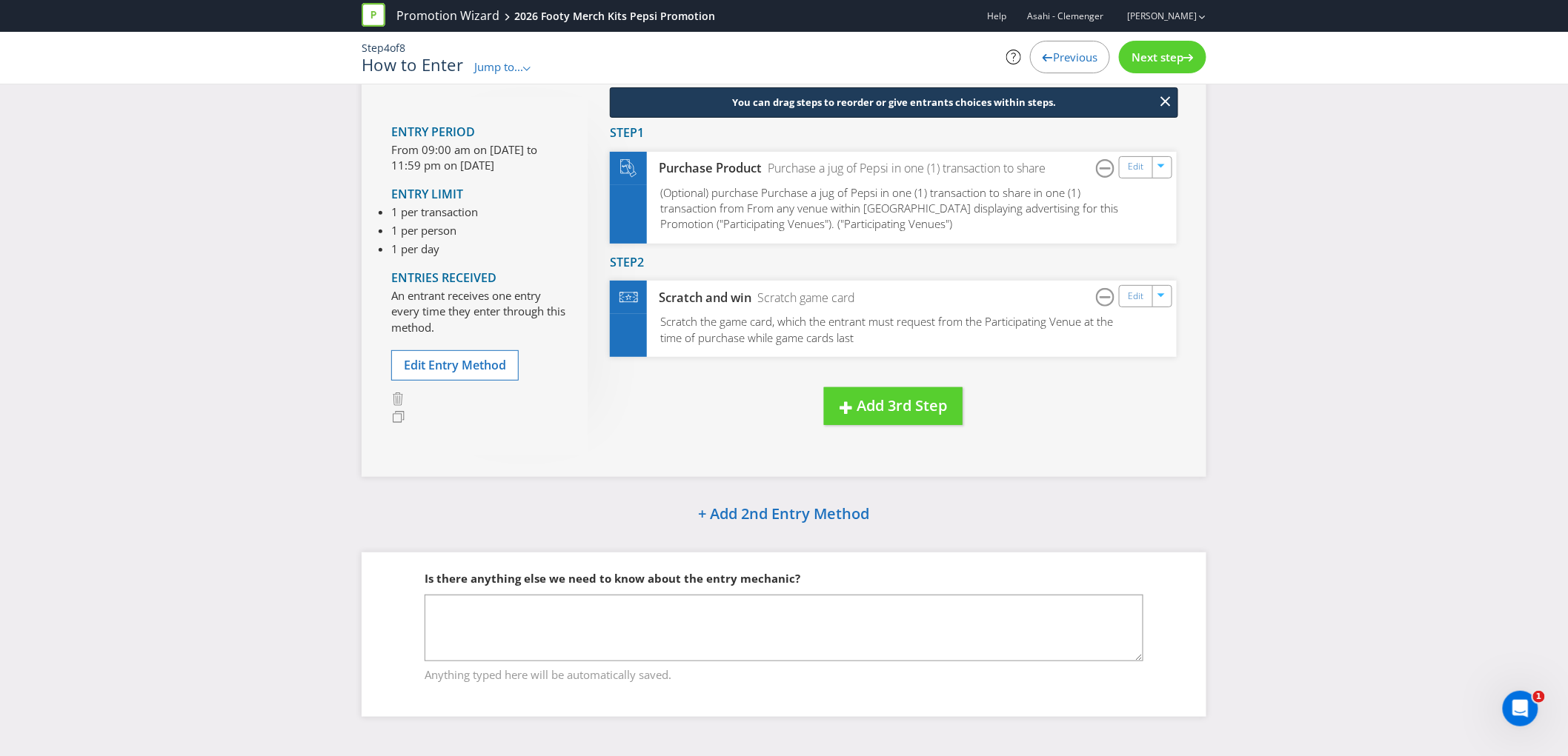
click at [1173, 47] on div "Next step" at bounding box center [1163, 56] width 88 height 32
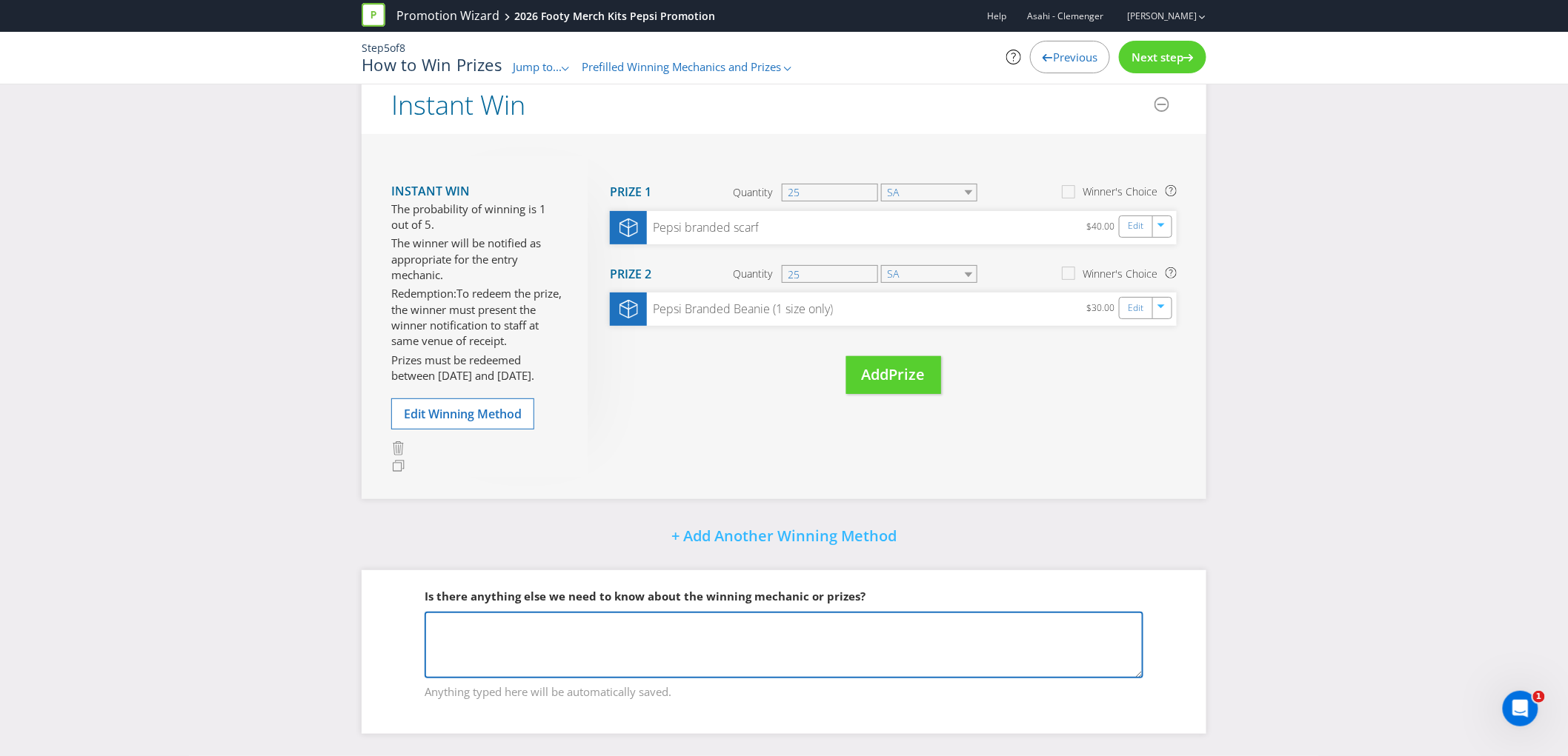
click at [528, 653] on textarea at bounding box center [784, 645] width 719 height 66
paste textarea "150 nationally 25 scarves and 25 beanies per kit"
type textarea "150 nationally 25 scarves and 25 beanies per kit"
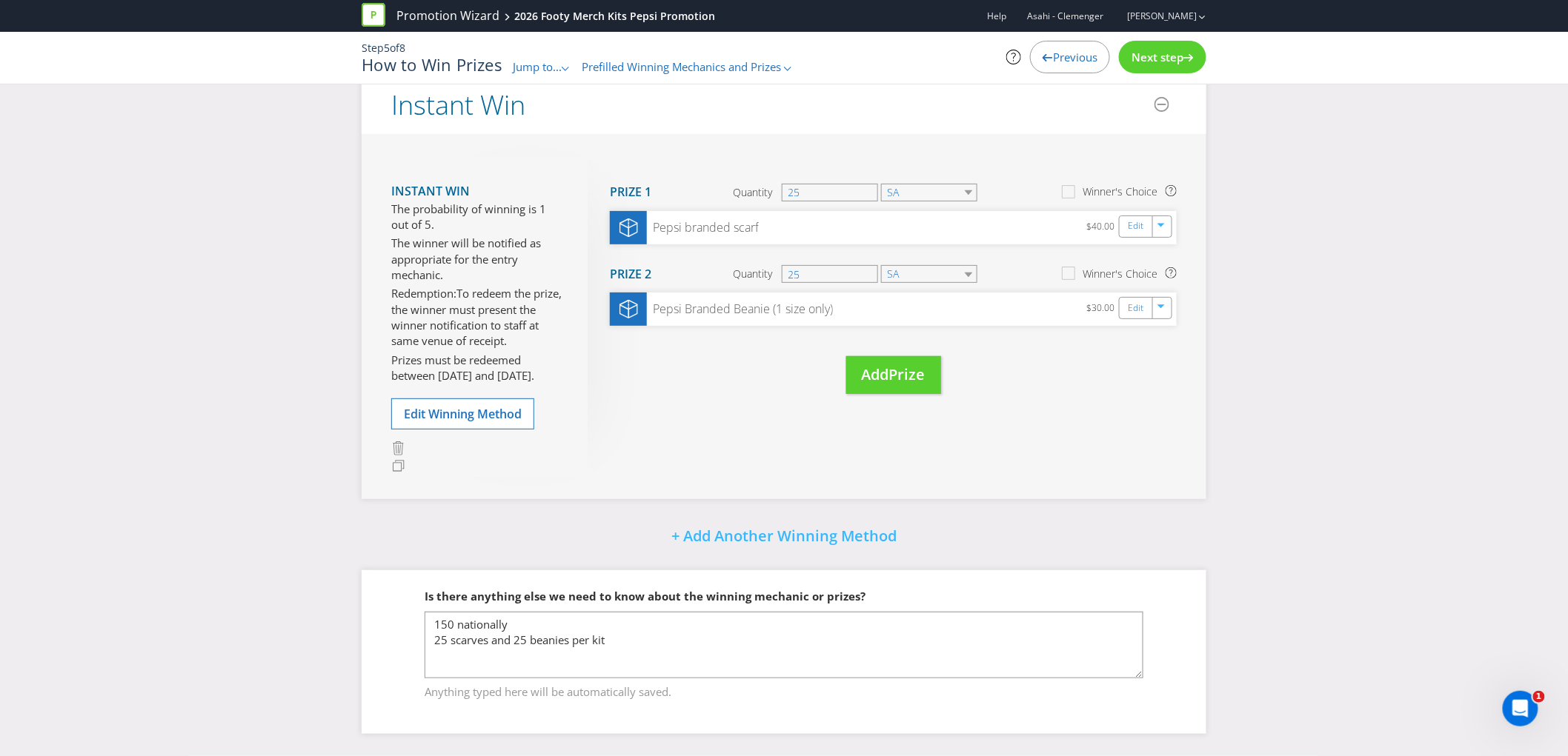
click at [1154, 62] on span "Next step" at bounding box center [1158, 56] width 52 height 15
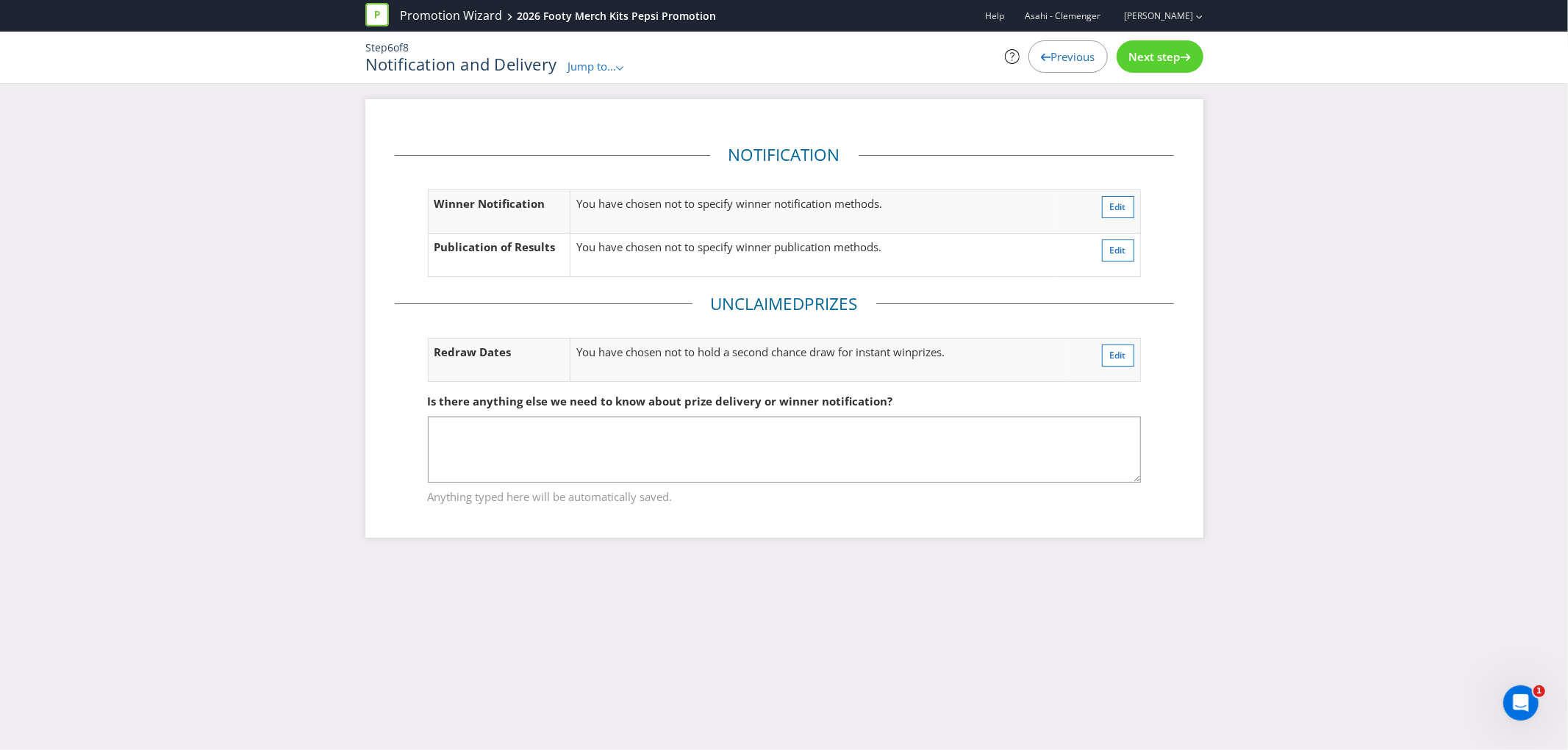
drag, startPoint x: 1160, startPoint y: 56, endPoint x: 1147, endPoint y: 47, distance: 15.8
click at [1159, 57] on span "Next step" at bounding box center [1155, 56] width 52 height 15
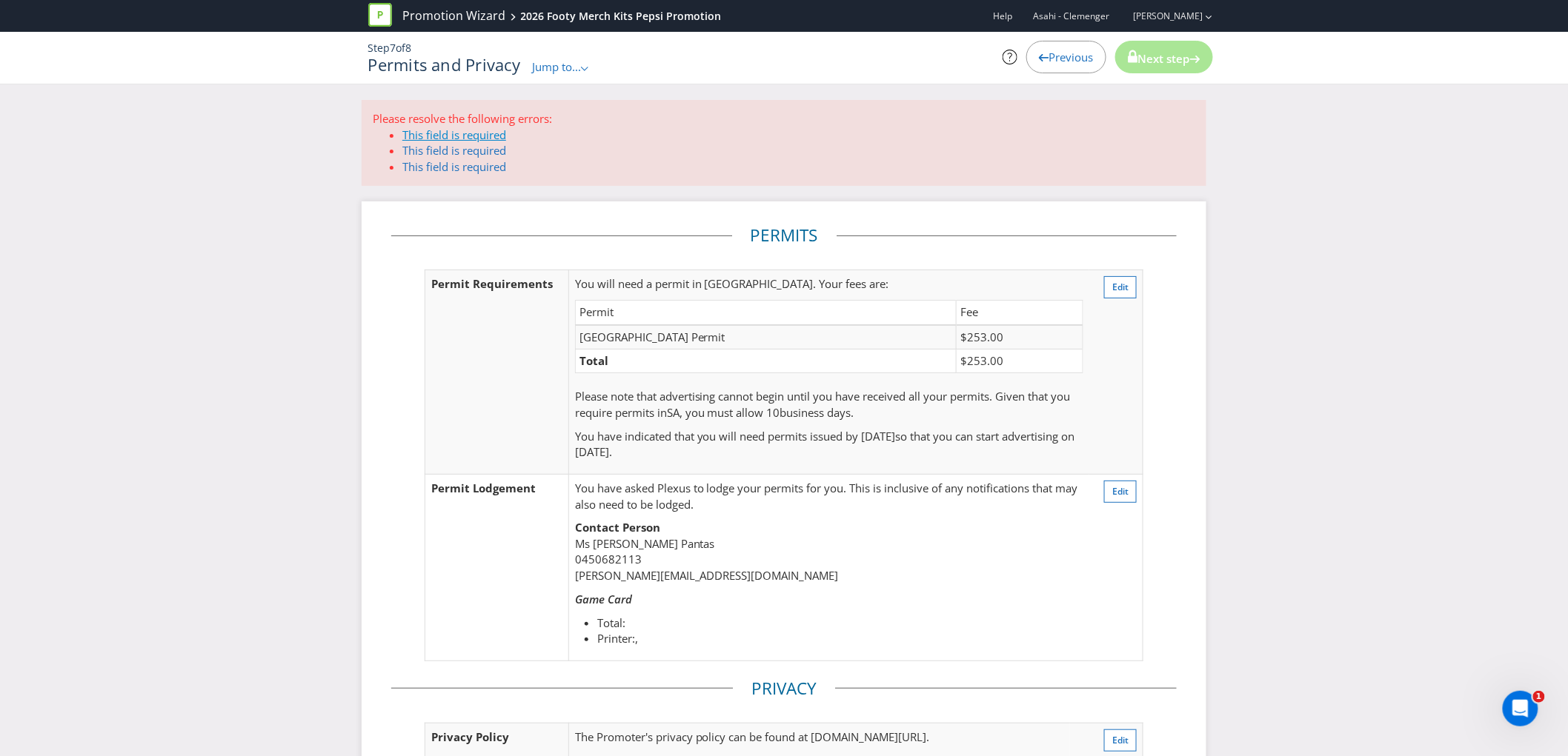
click at [452, 131] on link "This field is required" at bounding box center [454, 134] width 104 height 15
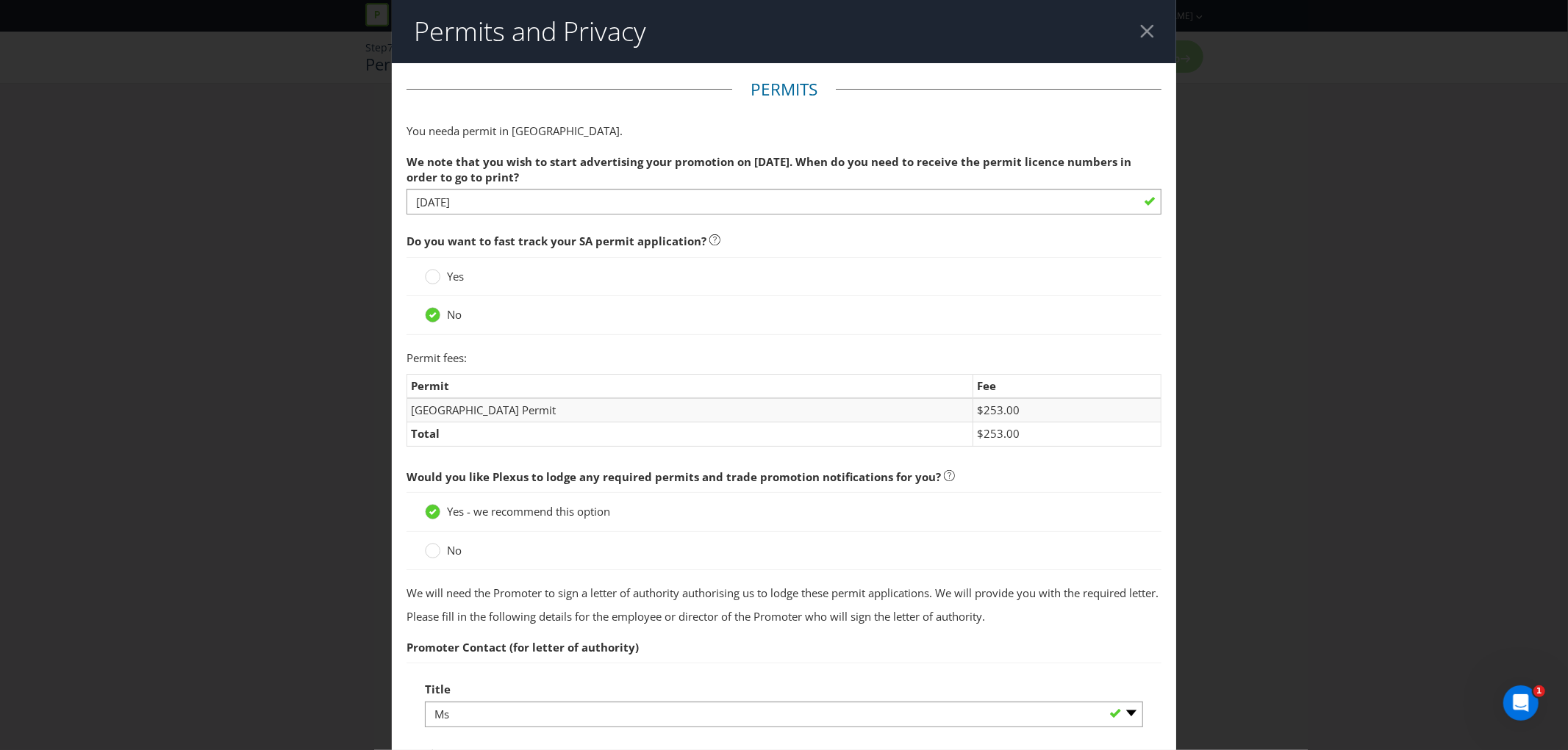
scroll to position [1236, 0]
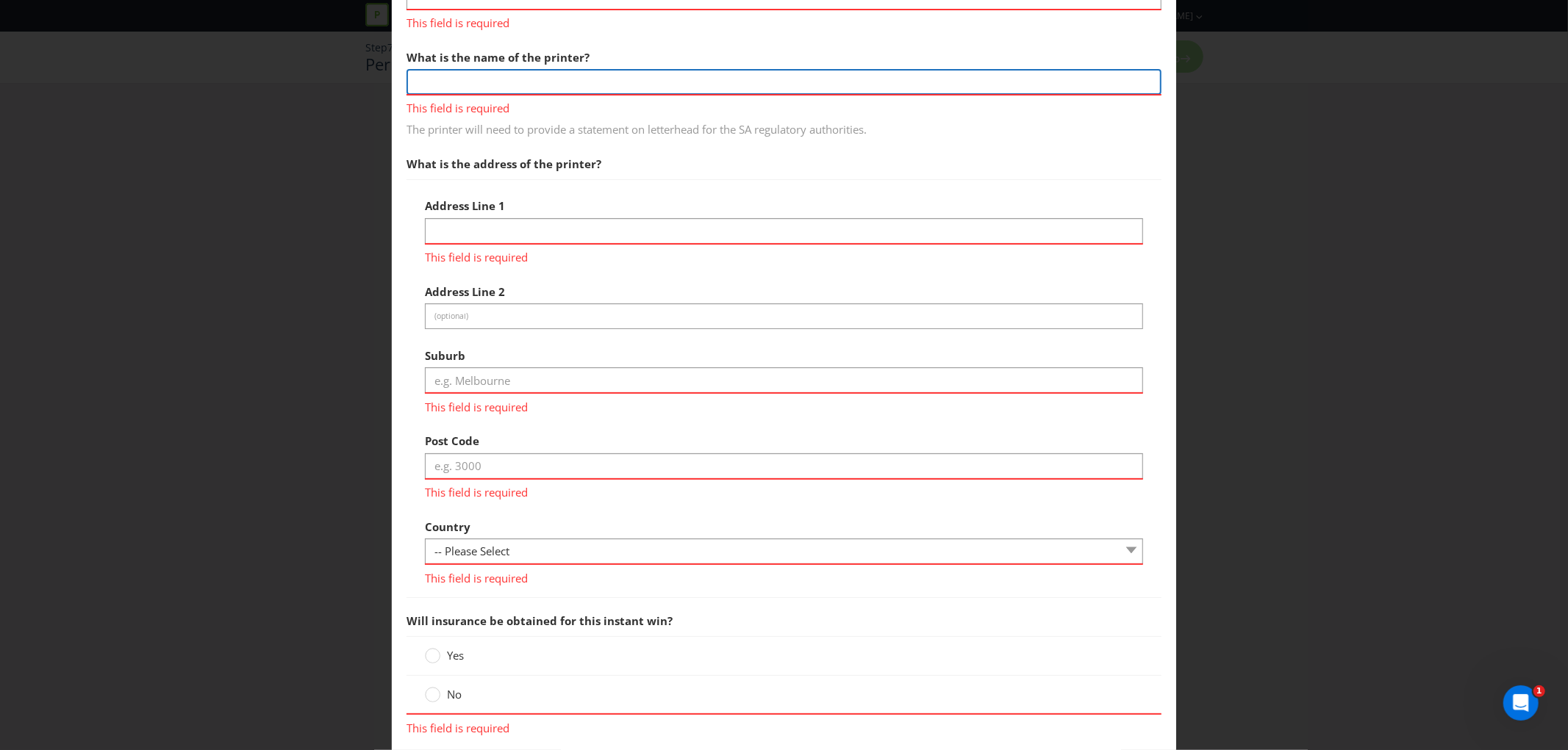
click at [479, 95] on input "text" at bounding box center [783, 82] width 755 height 26
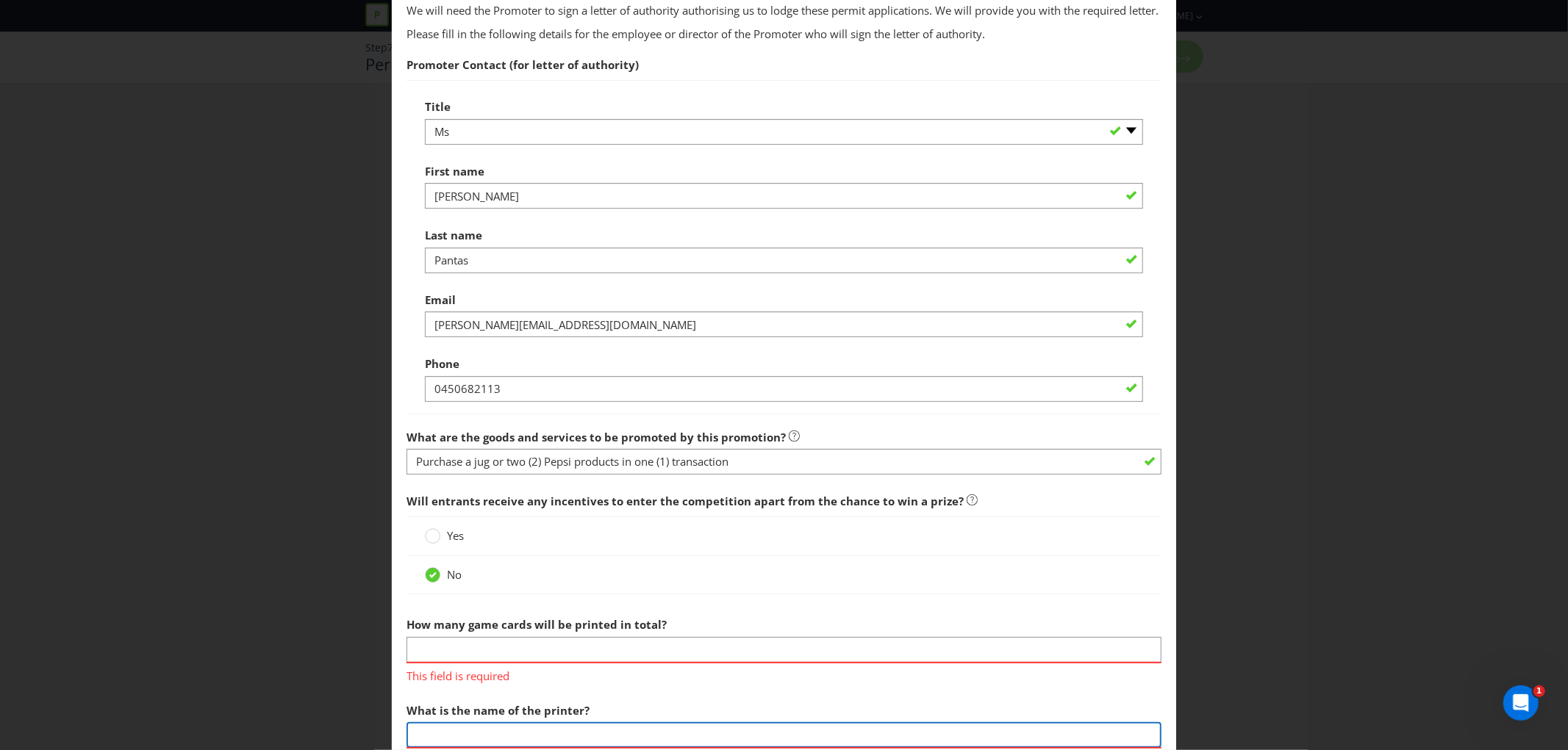
scroll to position [801, 0]
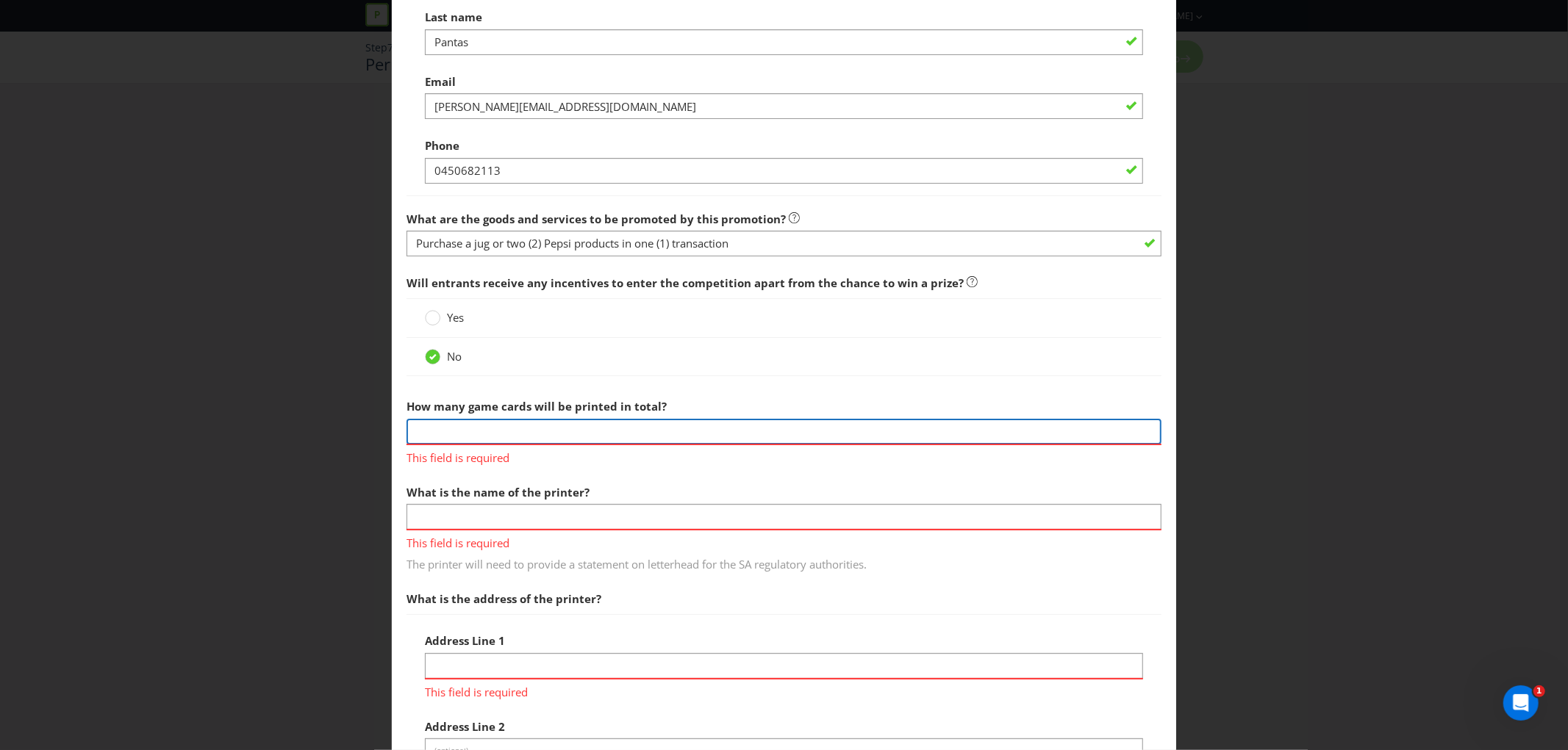
click at [738, 435] on input "number" at bounding box center [783, 431] width 755 height 26
click at [463, 444] on input "number" at bounding box center [783, 431] width 755 height 26
click at [910, 319] on div "Yes" at bounding box center [783, 318] width 755 height 39
click at [665, 431] on div "How many game cards will be printed in total? This field is required" at bounding box center [783, 429] width 755 height 75
click at [671, 444] on input "number" at bounding box center [783, 431] width 755 height 26
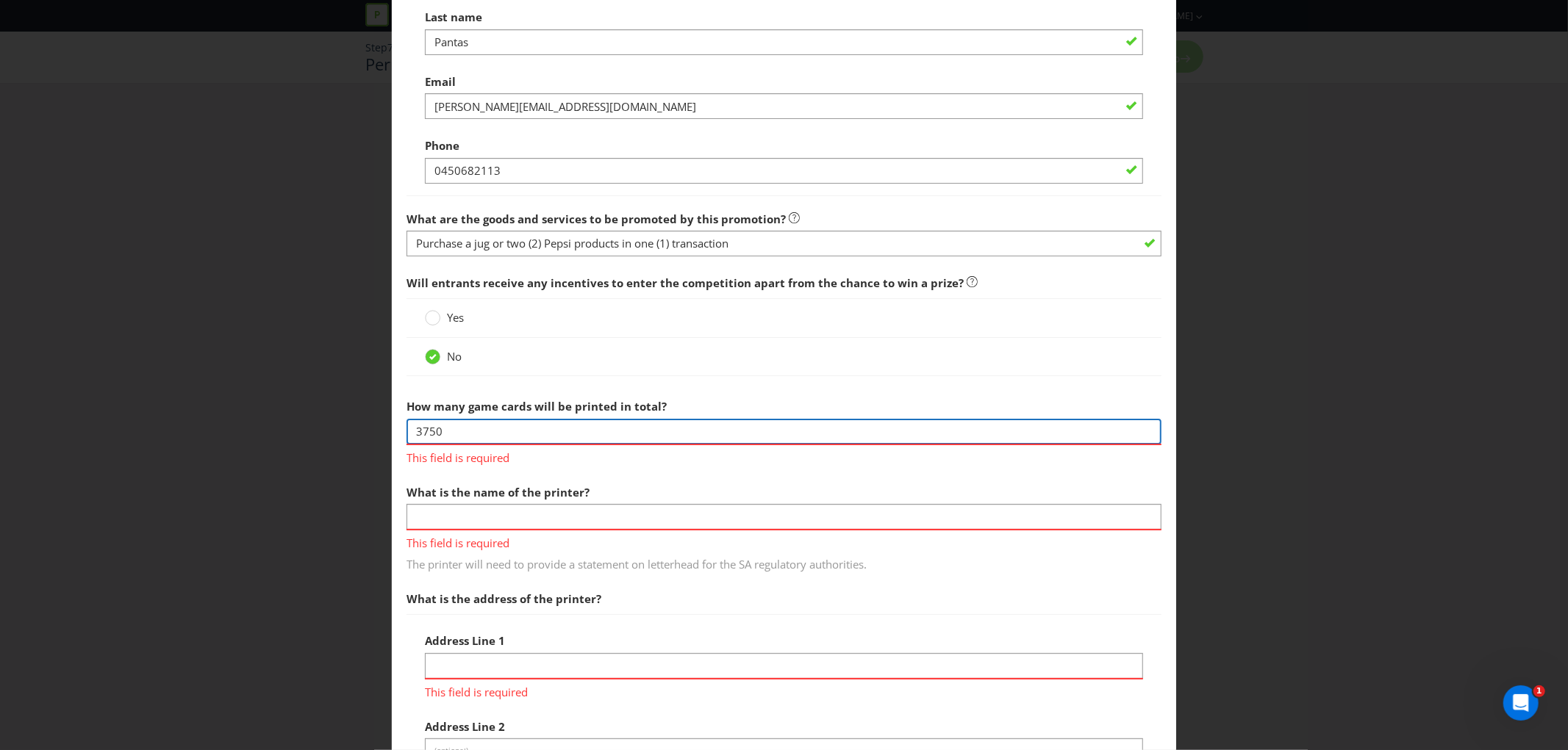
type input "3750"
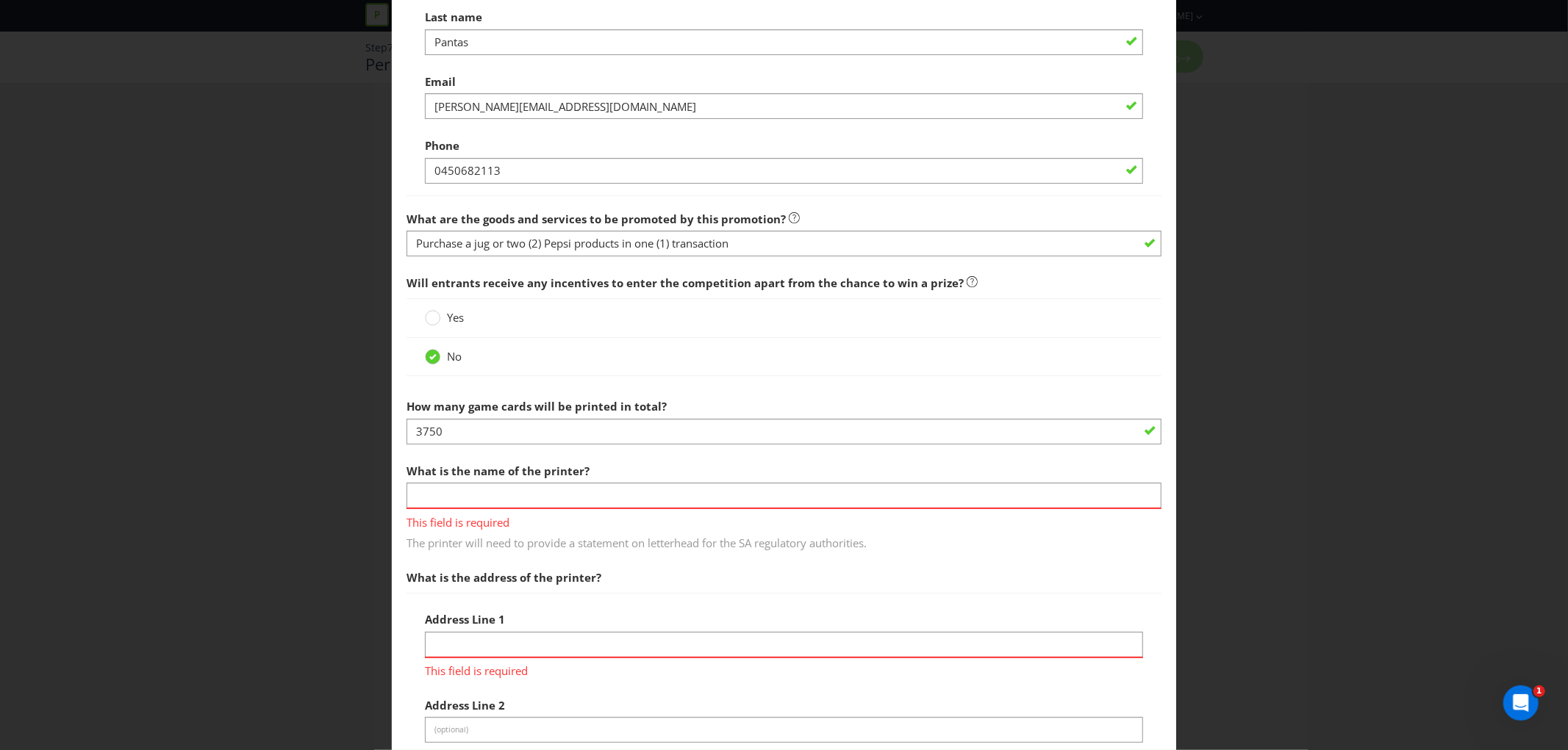
click at [612, 493] on div "What is the name of the printer? This field is required The printer will need t…" at bounding box center [783, 505] width 755 height 96
click at [620, 503] on input "text" at bounding box center [783, 495] width 755 height 26
type input "n/a"
click at [656, 490] on div "What is the name of the printer? n/a This field is required The printer will ne…" at bounding box center [783, 505] width 755 height 96
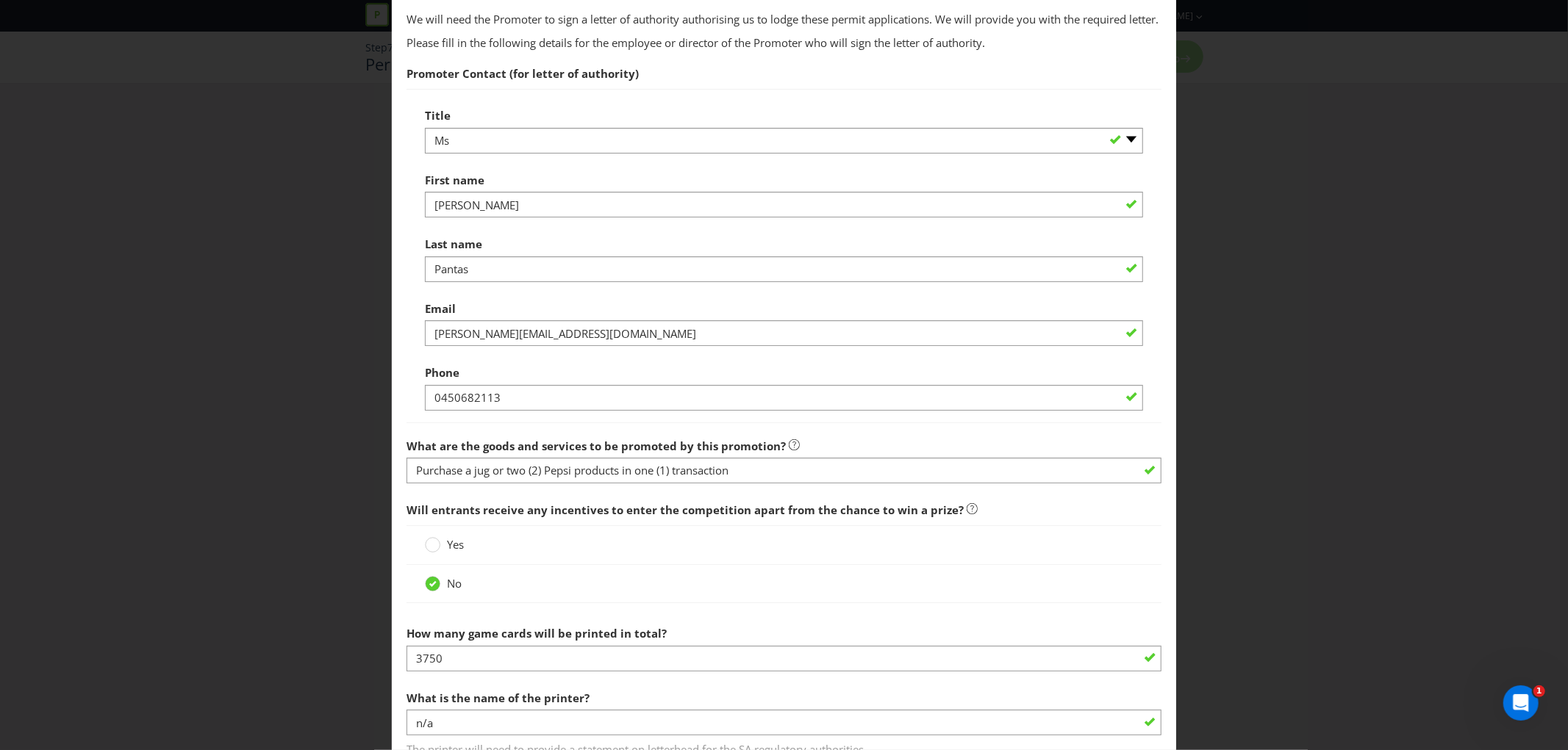
scroll to position [871, 0]
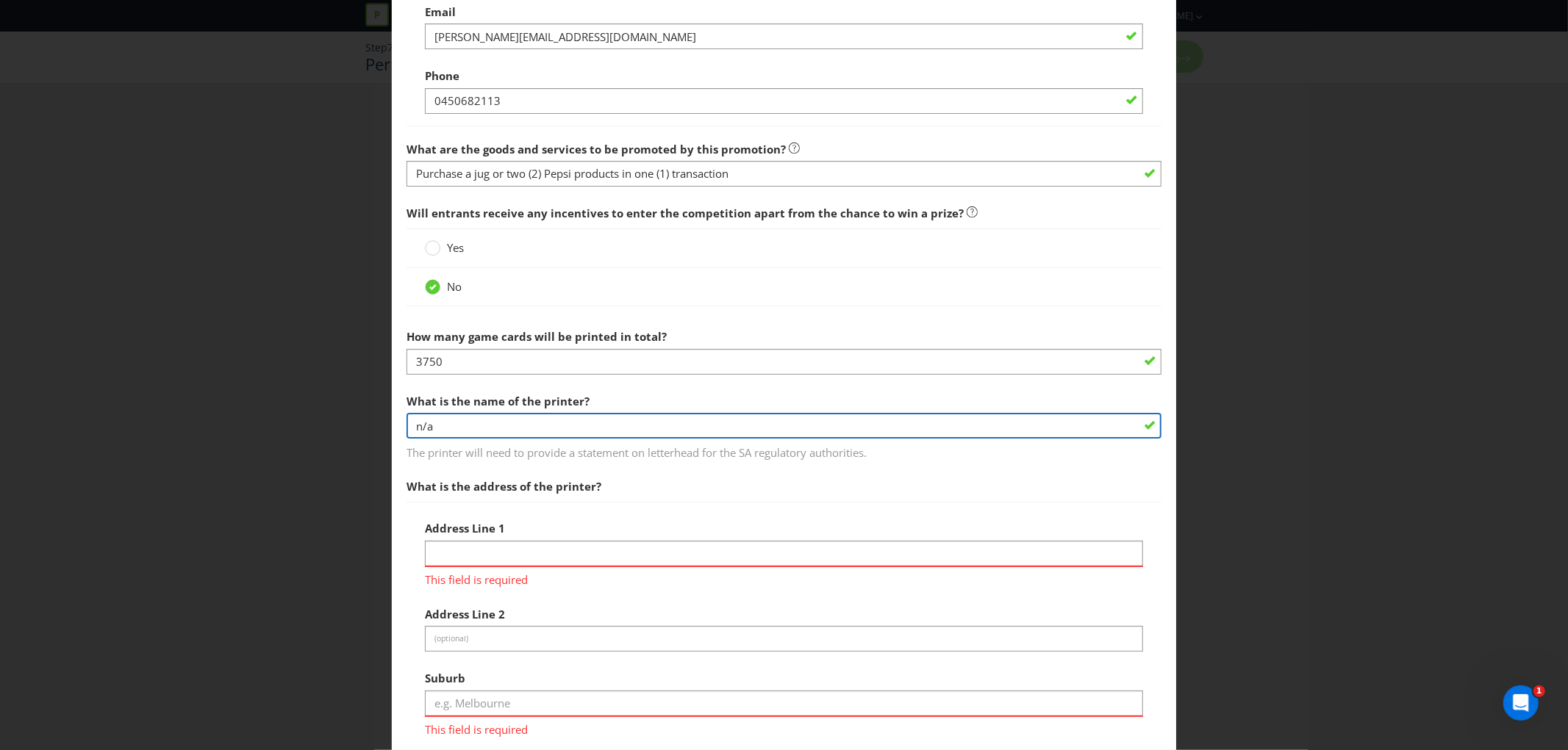
click at [503, 439] on input "n/a" at bounding box center [783, 426] width 755 height 26
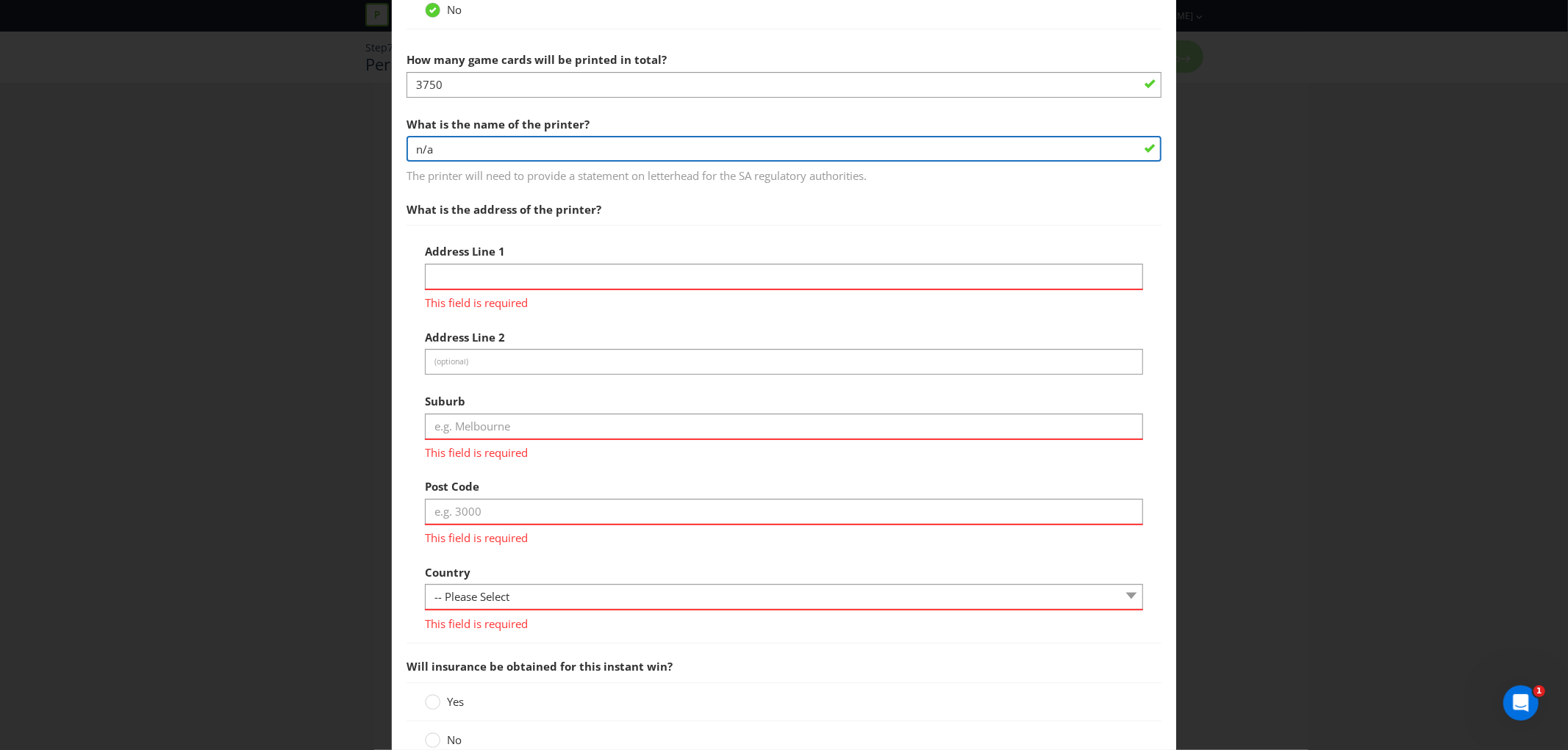
scroll to position [1306, 0]
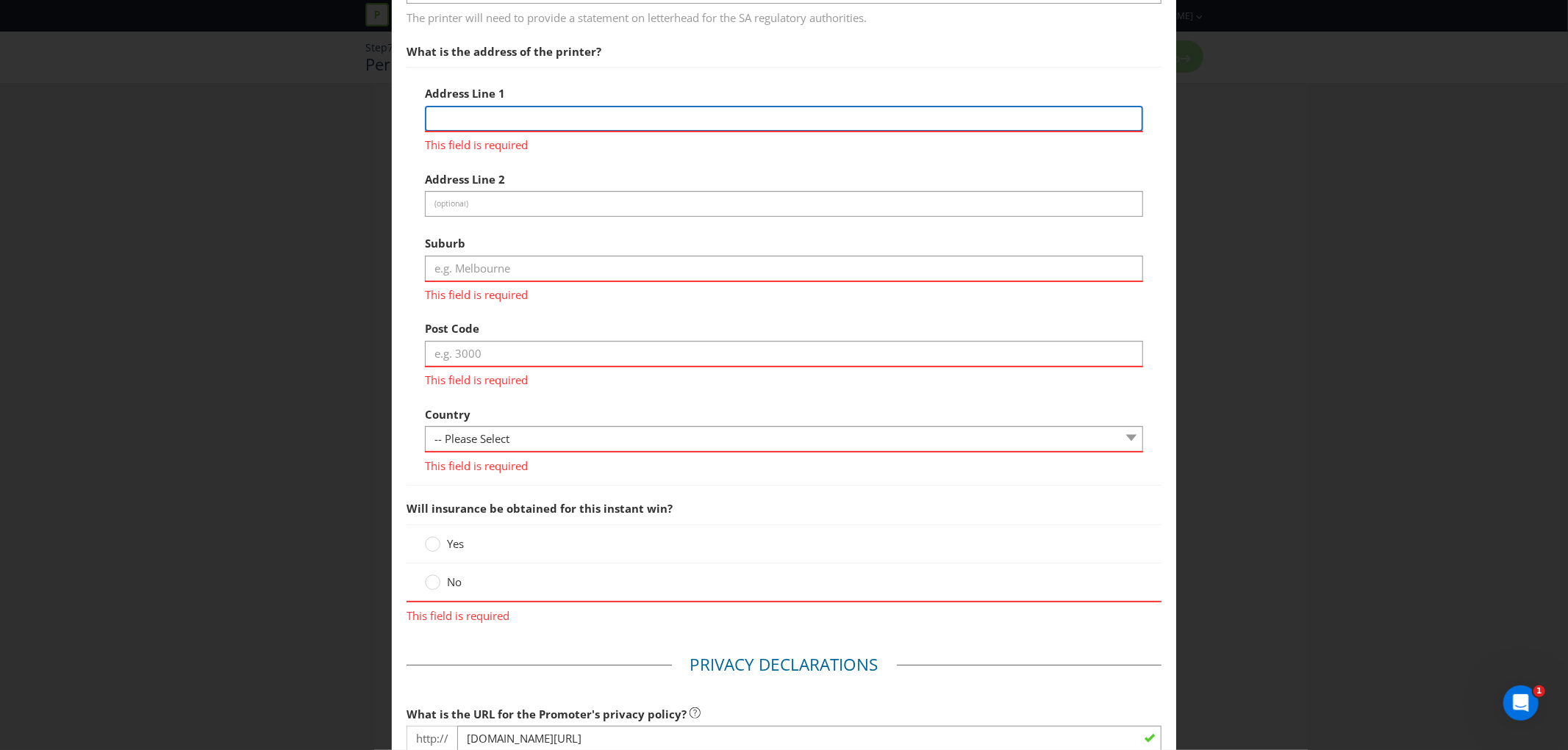
click at [508, 130] on input "text" at bounding box center [784, 118] width 718 height 26
paste input "n/a"
type input "n/a"
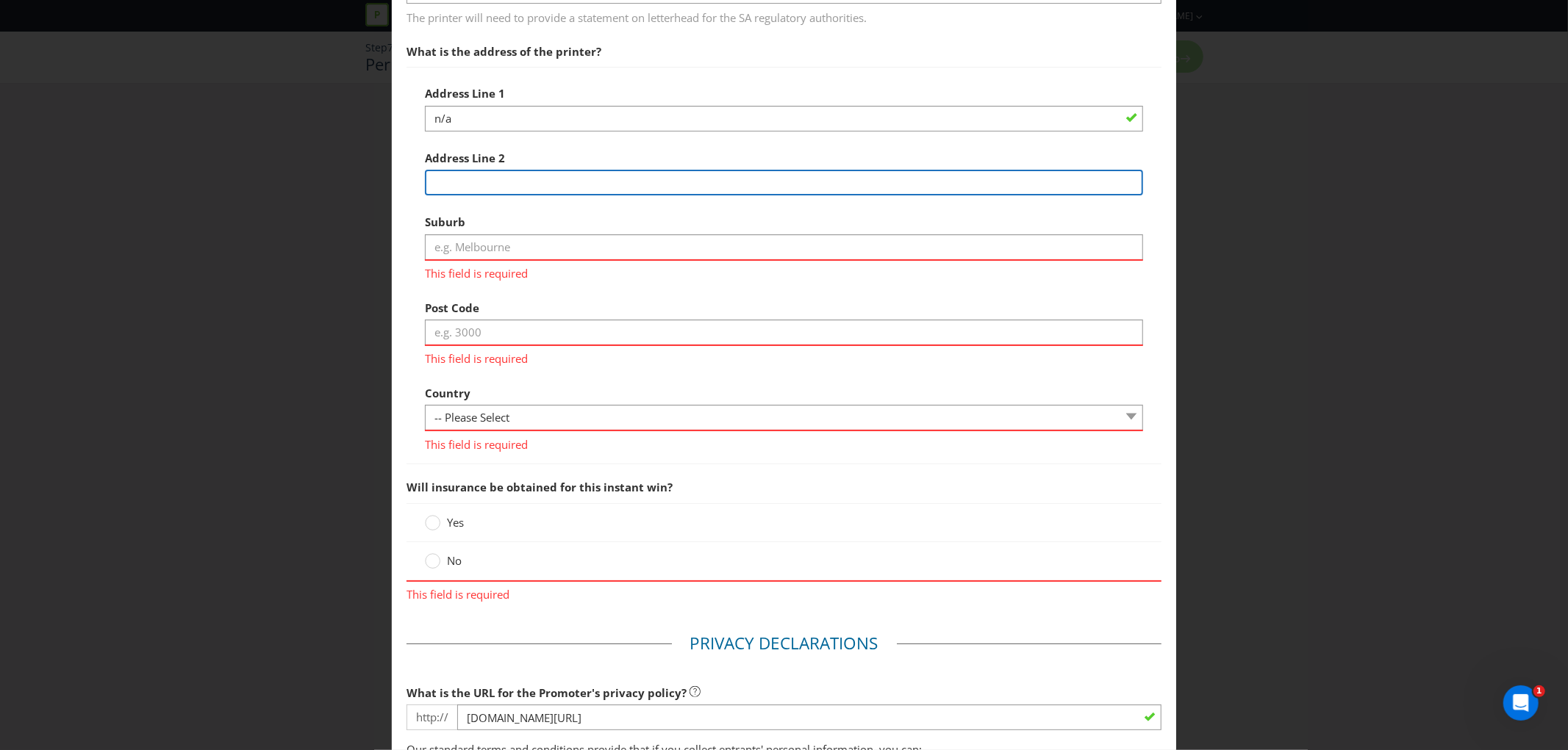
click at [489, 195] on input "text" at bounding box center [784, 182] width 718 height 26
paste input "n/a"
type input "n/a"
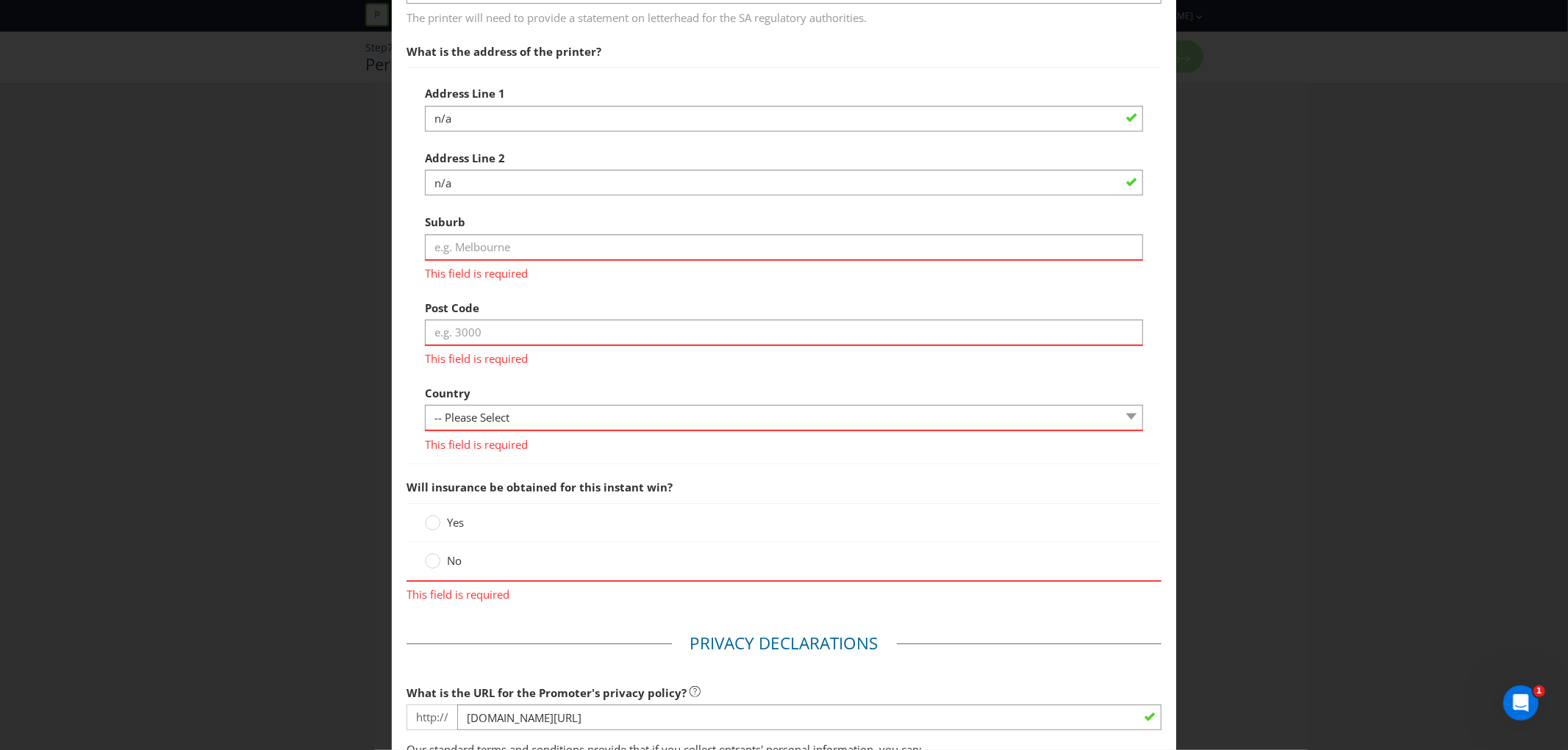
click at [583, 165] on div "Address Line 2 n/a" at bounding box center [784, 170] width 718 height 53
click at [498, 257] on input "text" at bounding box center [784, 247] width 718 height 26
paste input "n/a"
type input "n/a"
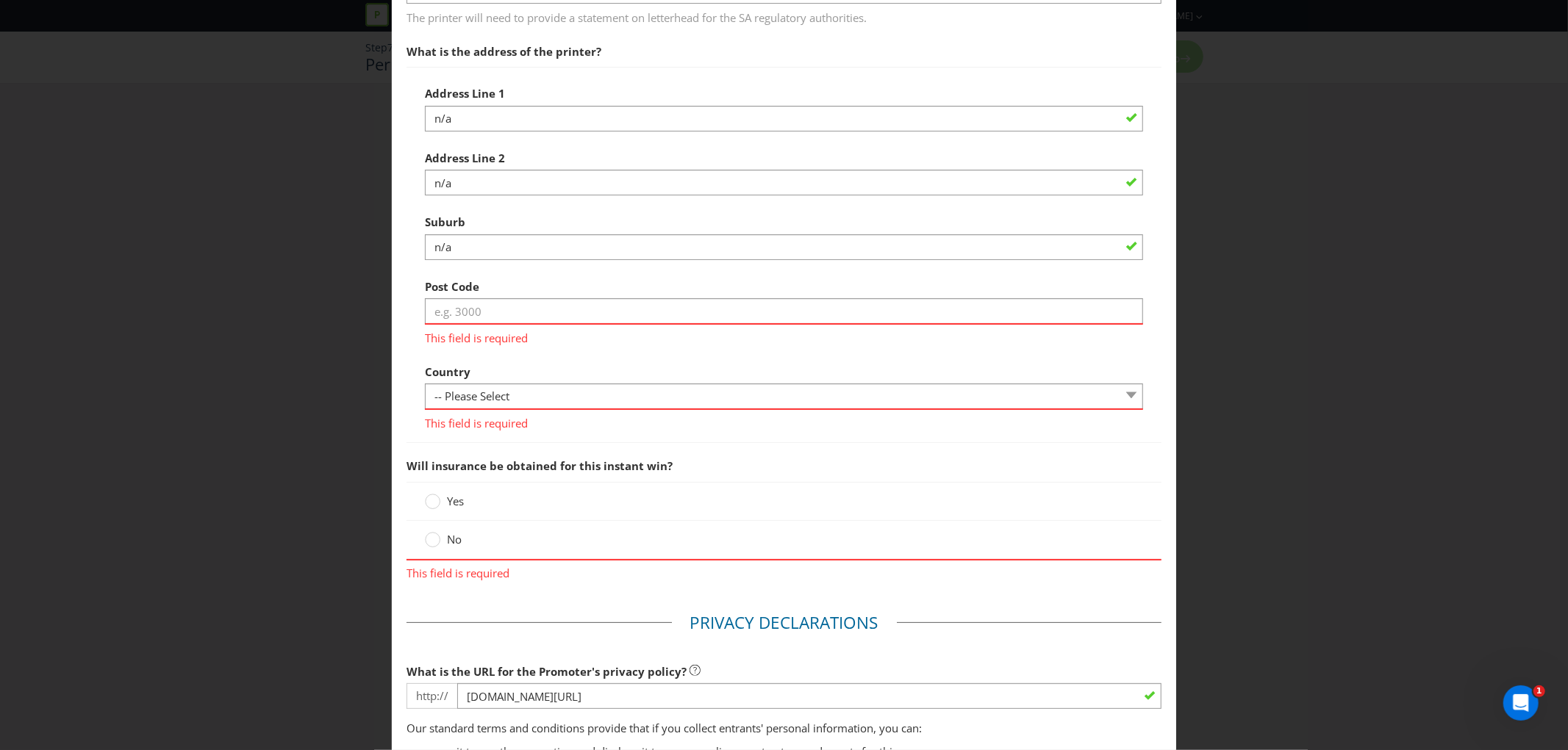
click at [541, 226] on div "Suburb n/a" at bounding box center [784, 234] width 718 height 53
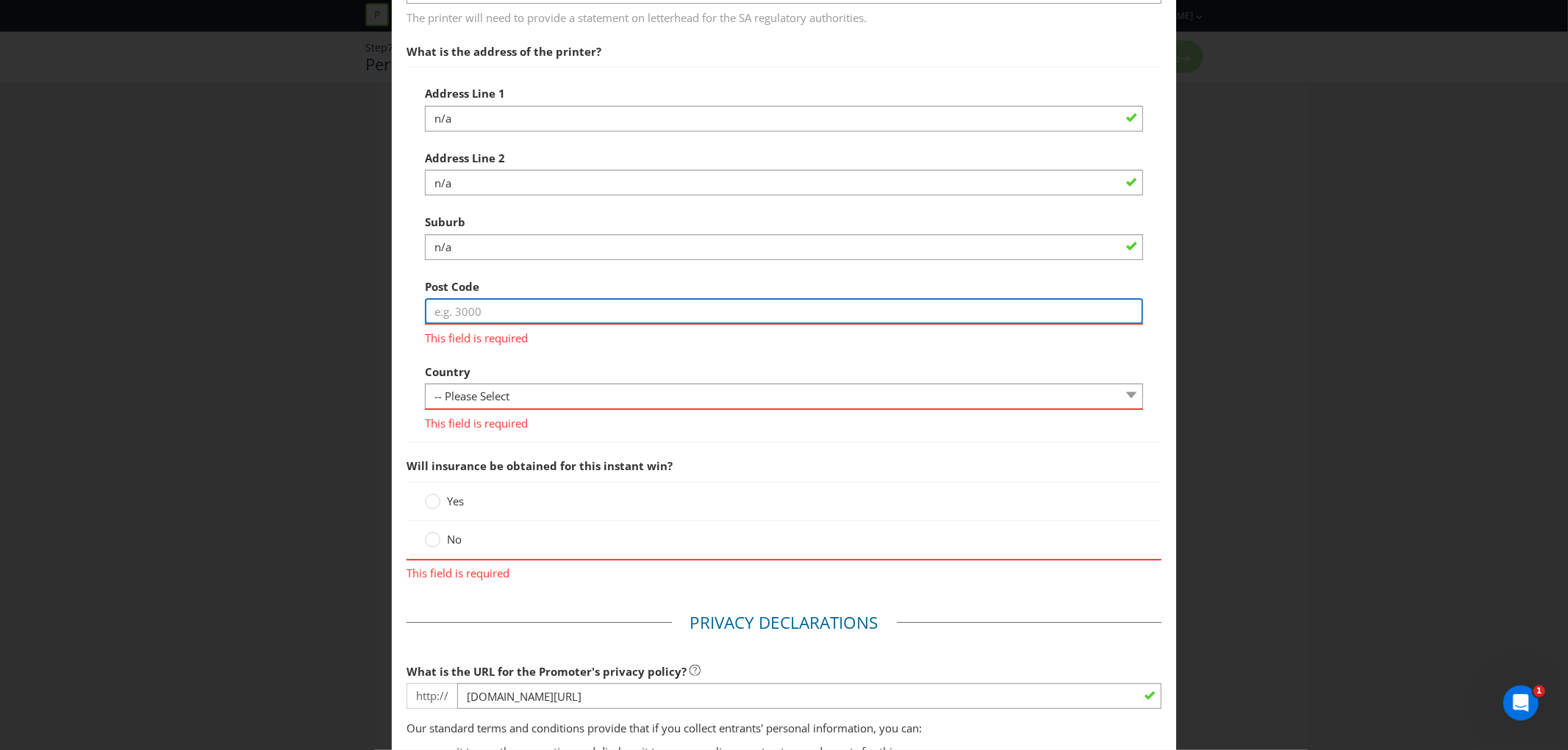
click at [476, 324] on input "text" at bounding box center [784, 311] width 718 height 26
type input "0000"
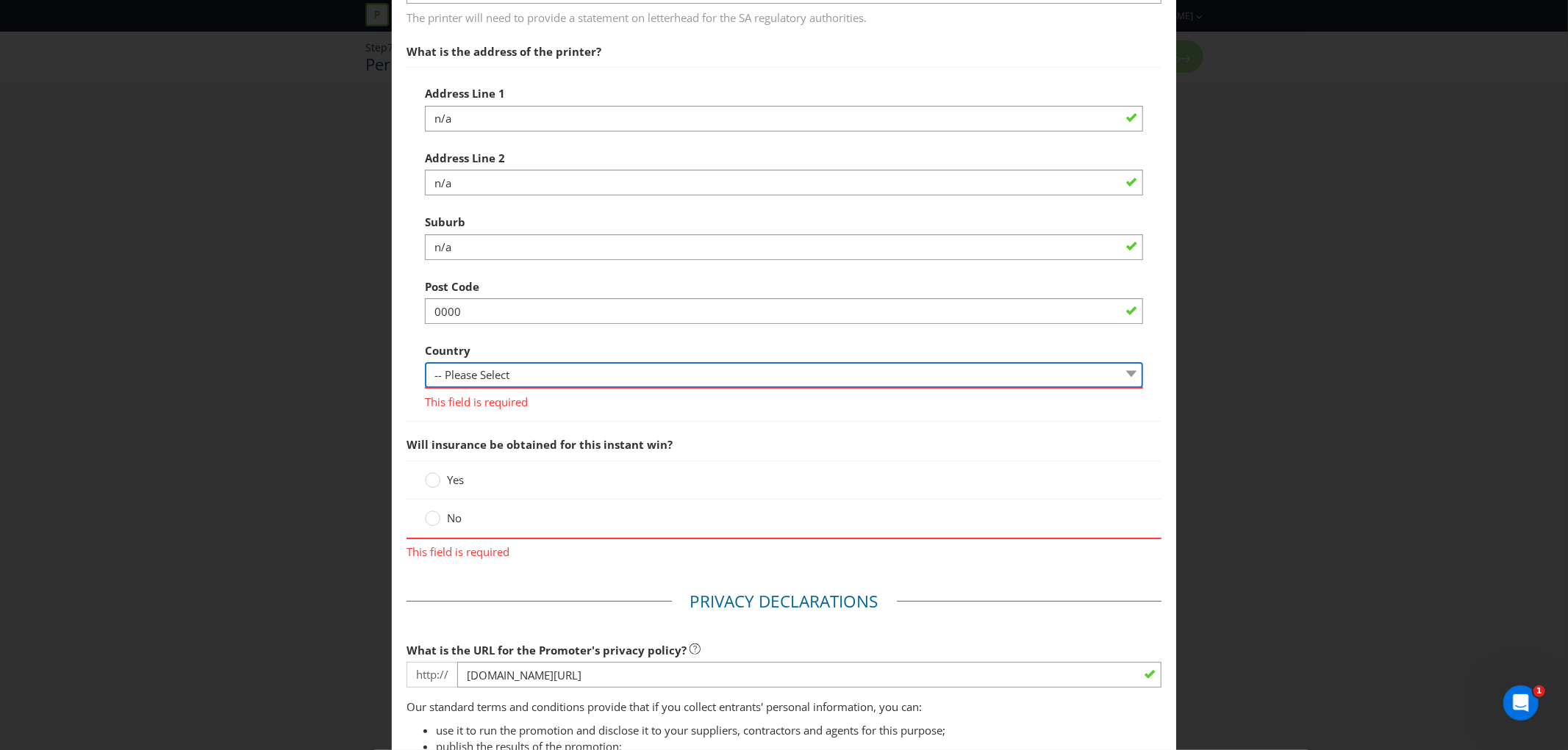
paste select "AU"
click at [515, 388] on select "-- Please Select [GEOGRAPHIC_DATA] [GEOGRAPHIC_DATA]" at bounding box center [784, 375] width 718 height 26
select select "AU"
click at [425, 379] on select "-- Please Select [GEOGRAPHIC_DATA] [GEOGRAPHIC_DATA]" at bounding box center [784, 375] width 718 height 26
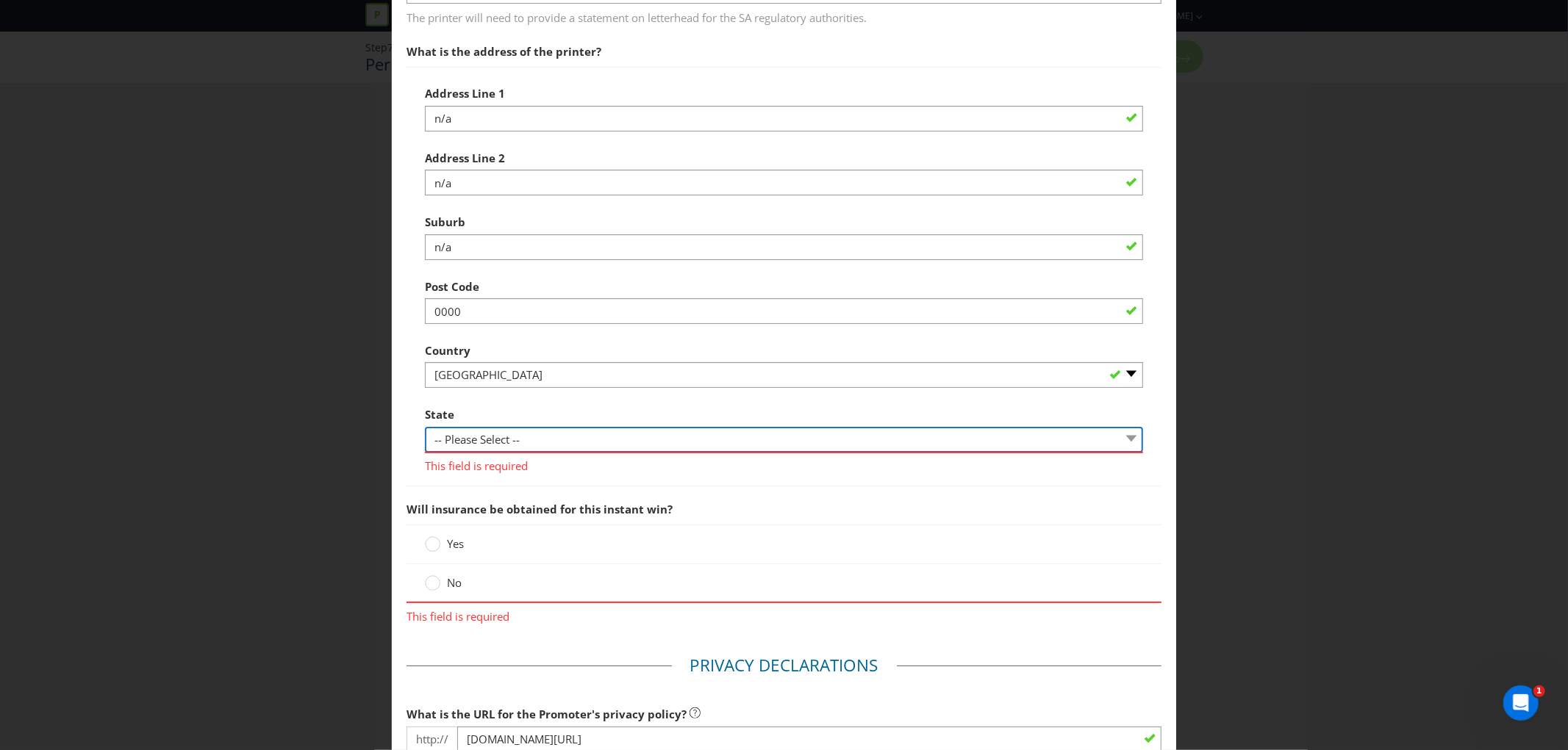
click at [504, 452] on select "-- Please Select -- [GEOGRAPHIC_DATA] [GEOGRAPHIC_DATA] [GEOGRAPHIC_DATA] [GEOG…" at bounding box center [784, 439] width 718 height 26
click at [425, 443] on select "-- Please Select -- [GEOGRAPHIC_DATA] [GEOGRAPHIC_DATA] [GEOGRAPHIC_DATA] [GEOG…" at bounding box center [784, 439] width 718 height 26
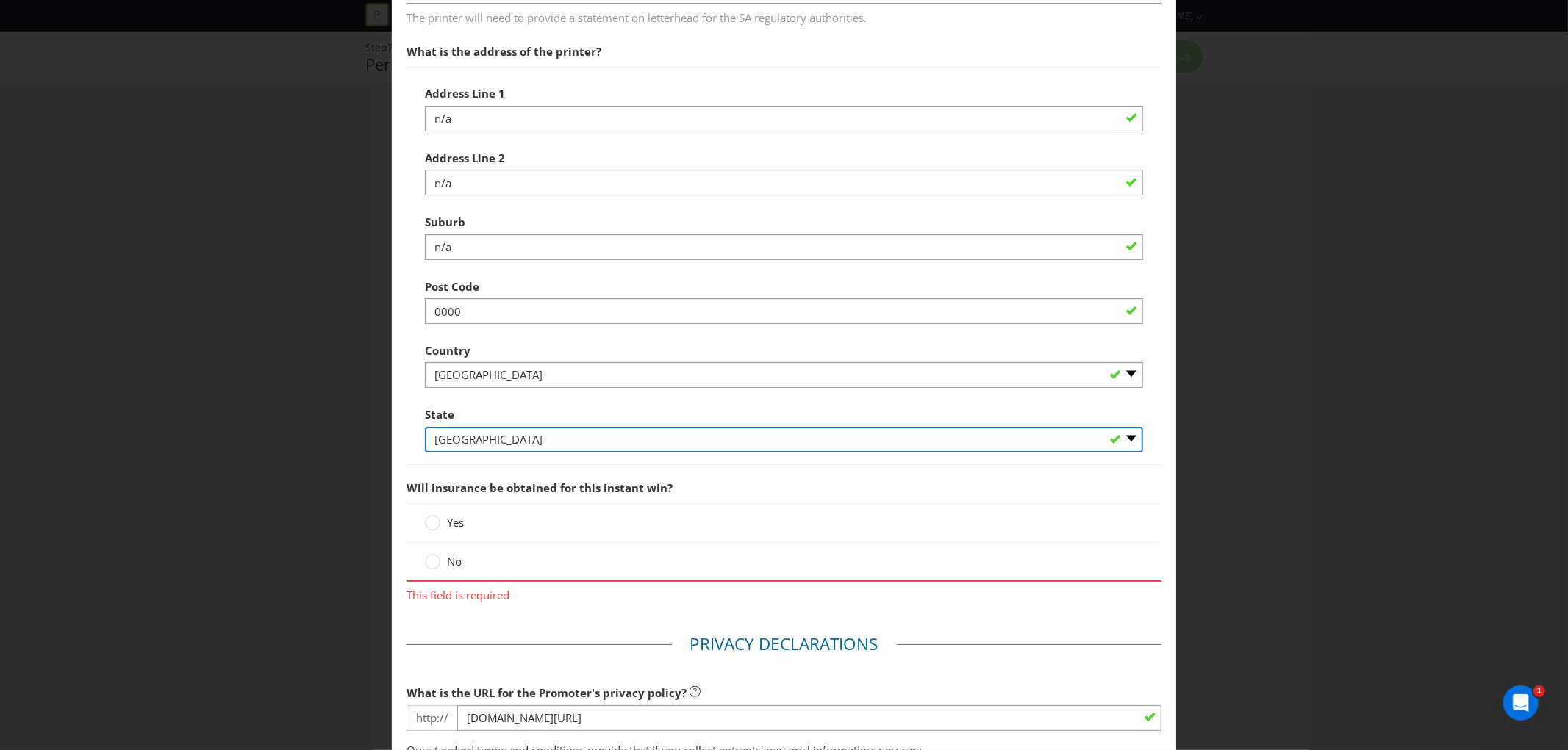
click at [574, 452] on select "-- Please Select -- [GEOGRAPHIC_DATA] [GEOGRAPHIC_DATA] [GEOGRAPHIC_DATA] [GEOG…" at bounding box center [784, 439] width 718 height 26
click at [425, 443] on select "-- Please Select -- [GEOGRAPHIC_DATA] [GEOGRAPHIC_DATA] [GEOGRAPHIC_DATA] [GEOG…" at bounding box center [784, 439] width 718 height 26
click at [526, 446] on select "-- Please Select -- [GEOGRAPHIC_DATA] [GEOGRAPHIC_DATA] [GEOGRAPHIC_DATA] [GEOG…" at bounding box center [784, 439] width 718 height 26
select select "SA"
click at [425, 443] on select "-- Please Select -- [GEOGRAPHIC_DATA] [GEOGRAPHIC_DATA] [GEOGRAPHIC_DATA] [GEOG…" at bounding box center [784, 439] width 718 height 26
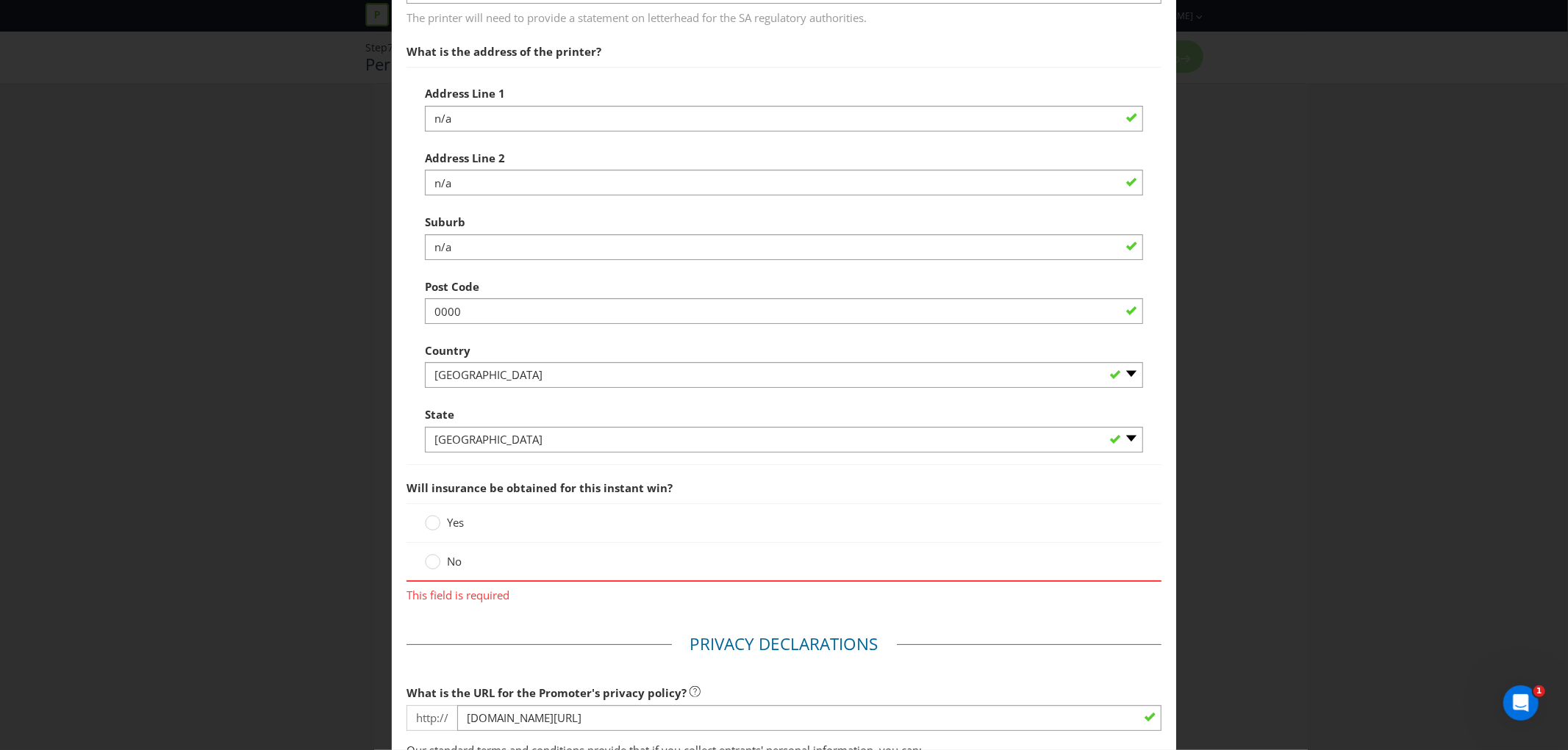
click at [584, 495] on span "Will insurance be obtained for this instant win?" at bounding box center [539, 488] width 266 height 15
click at [451, 569] on span "No" at bounding box center [454, 562] width 15 height 15
click at [0, 0] on input "No" at bounding box center [0, 0] width 0 height 0
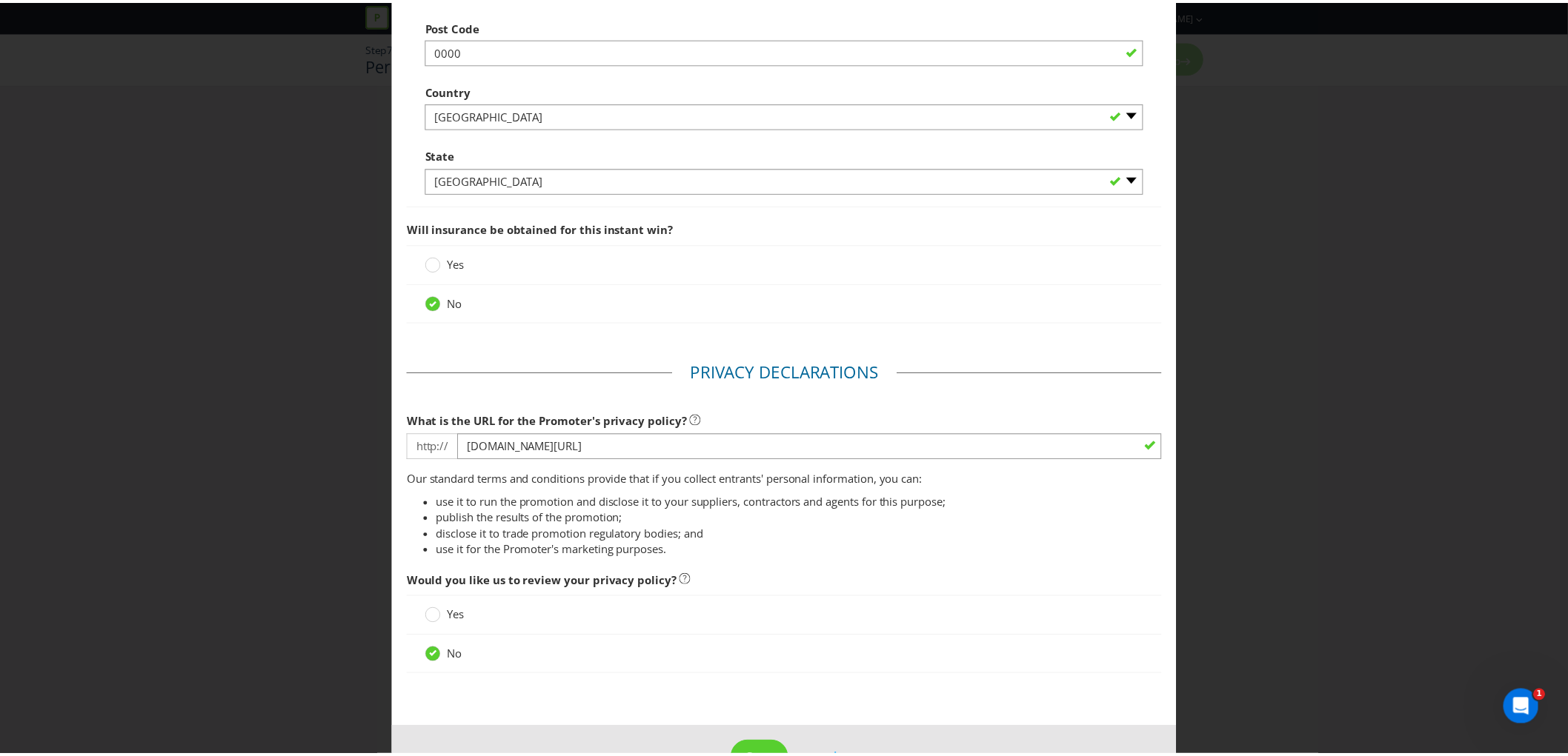
scroll to position [1642, 0]
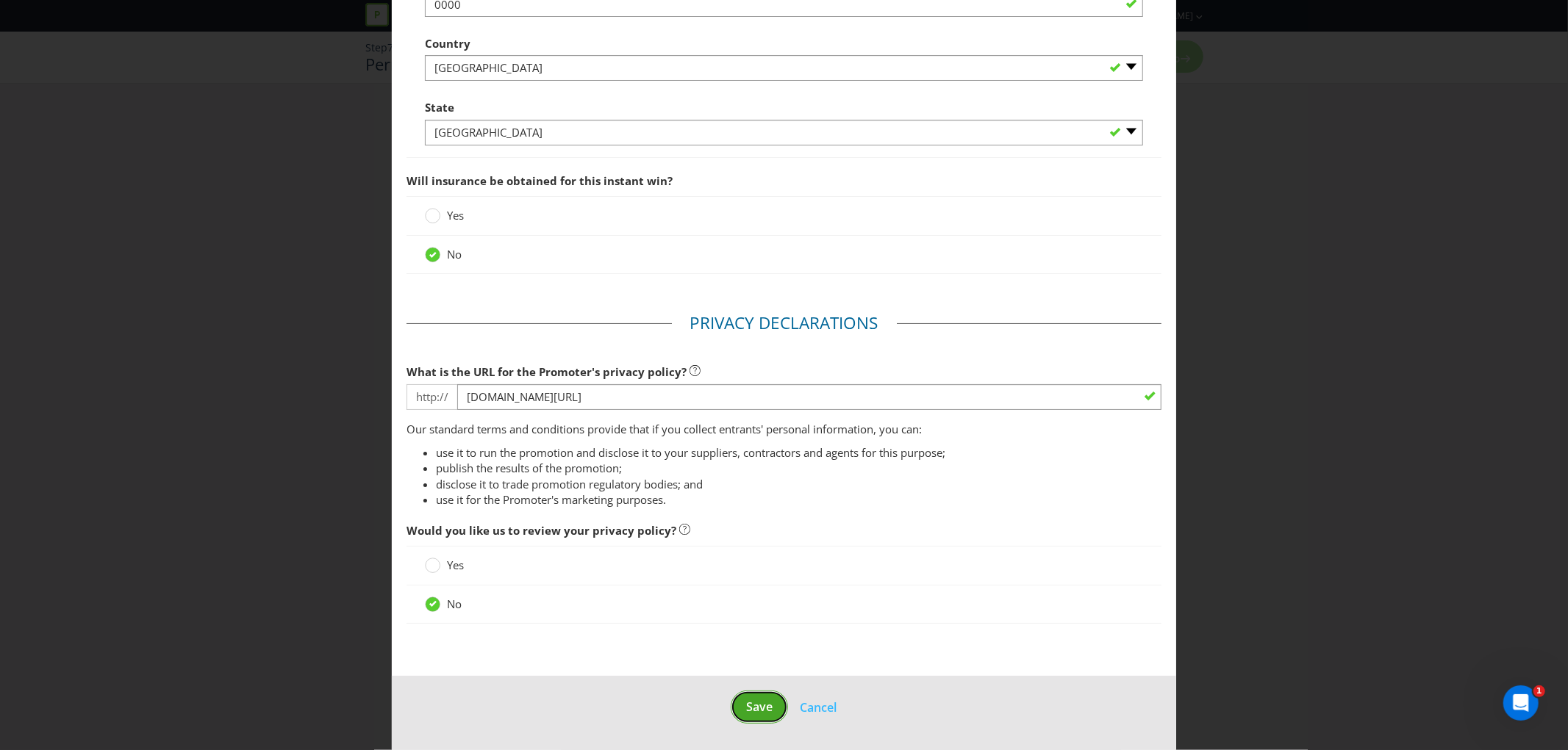
click at [756, 698] on button "Save" at bounding box center [759, 706] width 58 height 33
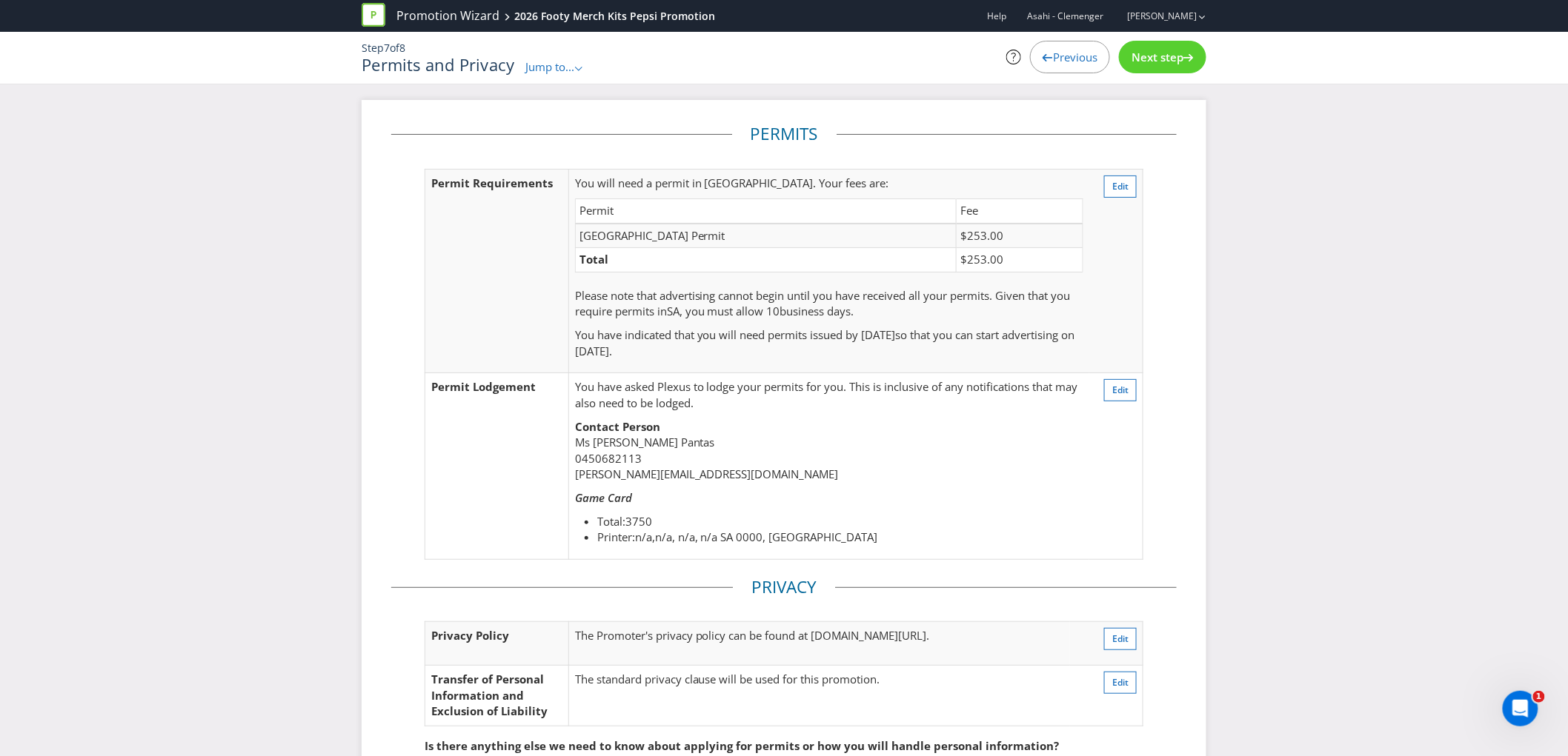
drag, startPoint x: 1447, startPoint y: 369, endPoint x: 1387, endPoint y: 322, distance: 76.2
click at [1447, 369] on div "Permits Permit Requirements You will need a permit in SA . Your fees are: Permi…" at bounding box center [784, 503] width 1568 height 806
click at [1166, 59] on span "Next step" at bounding box center [1158, 56] width 52 height 15
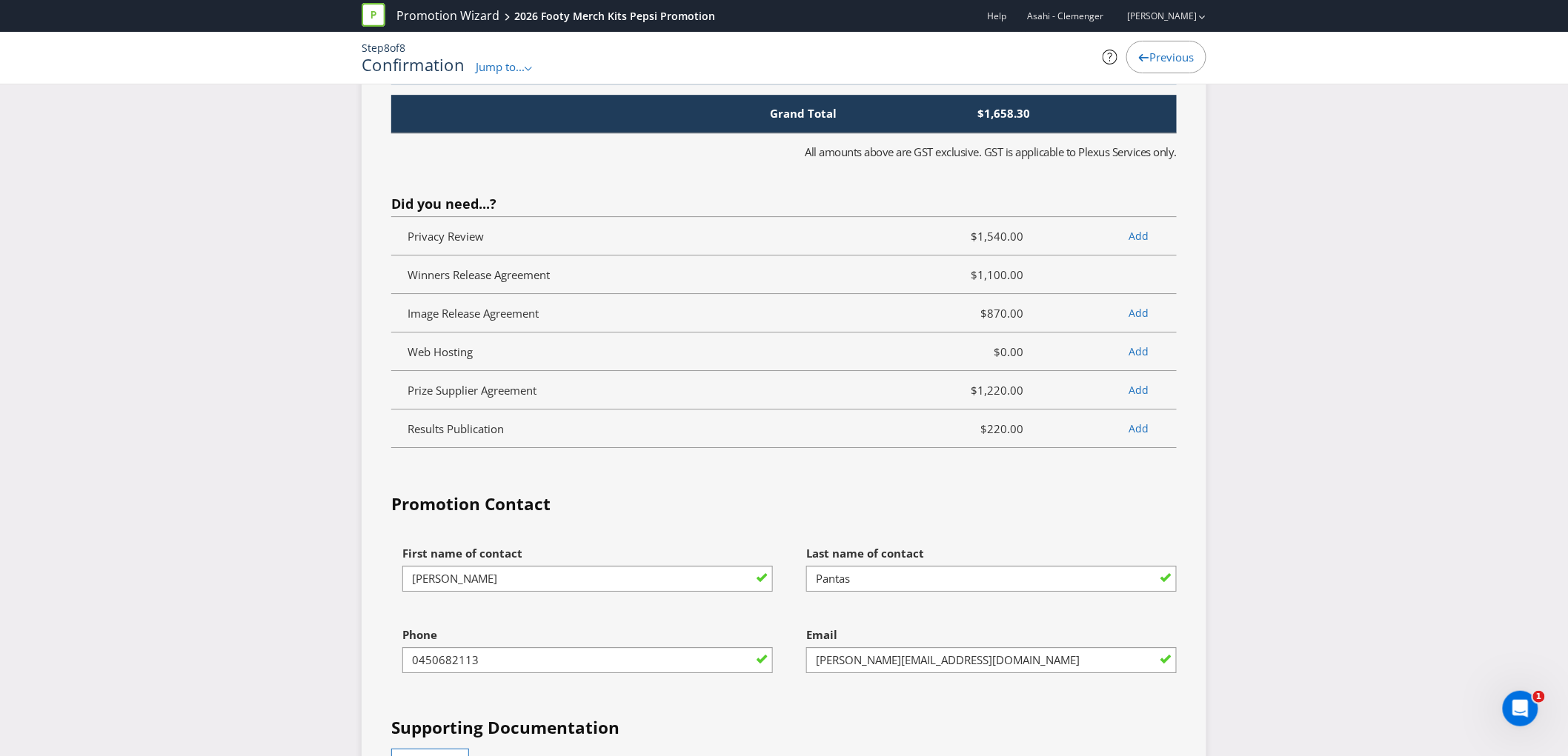
scroll to position [3826, 0]
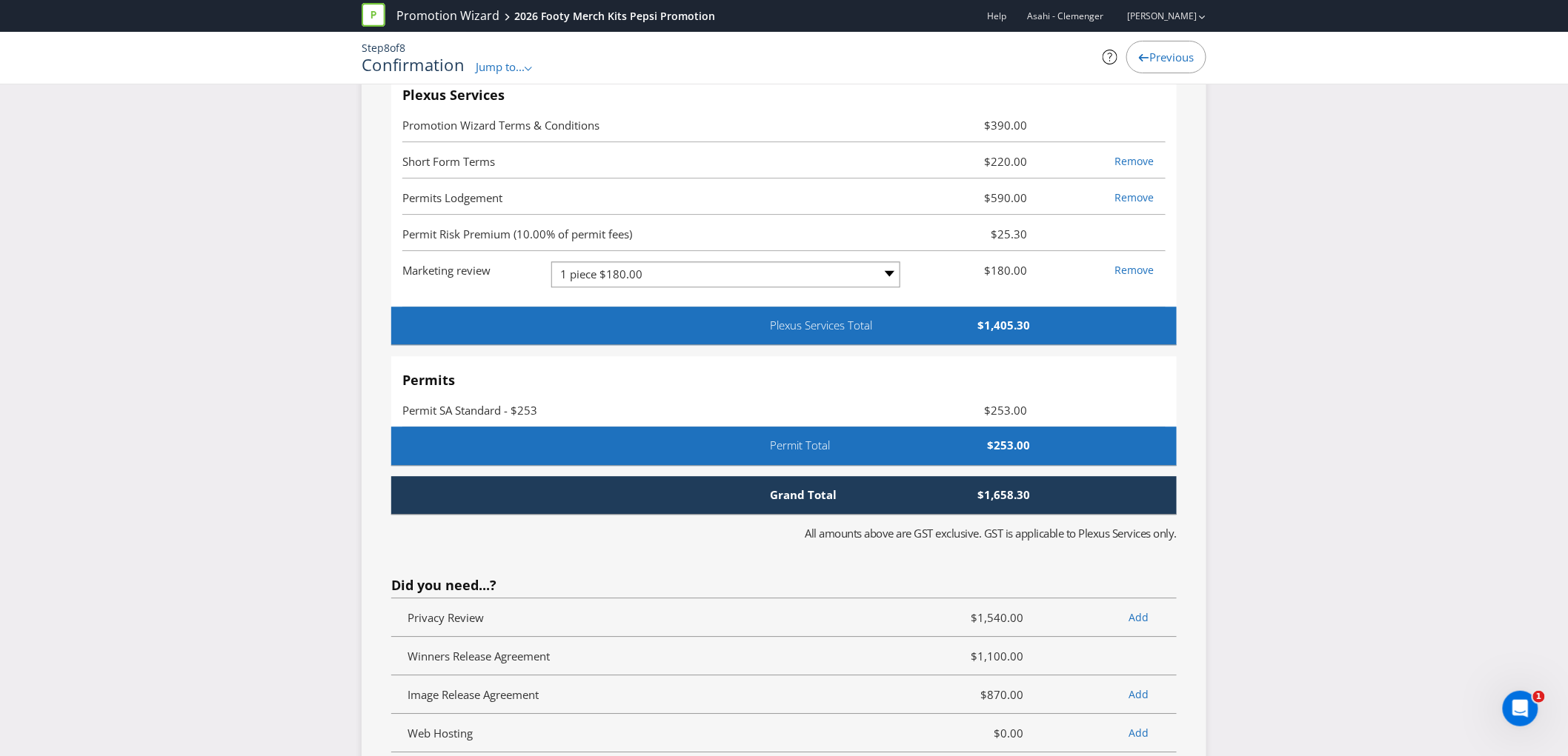
click at [1157, 58] on span "Previous" at bounding box center [1172, 56] width 45 height 15
